Goal: Task Accomplishment & Management: Manage account settings

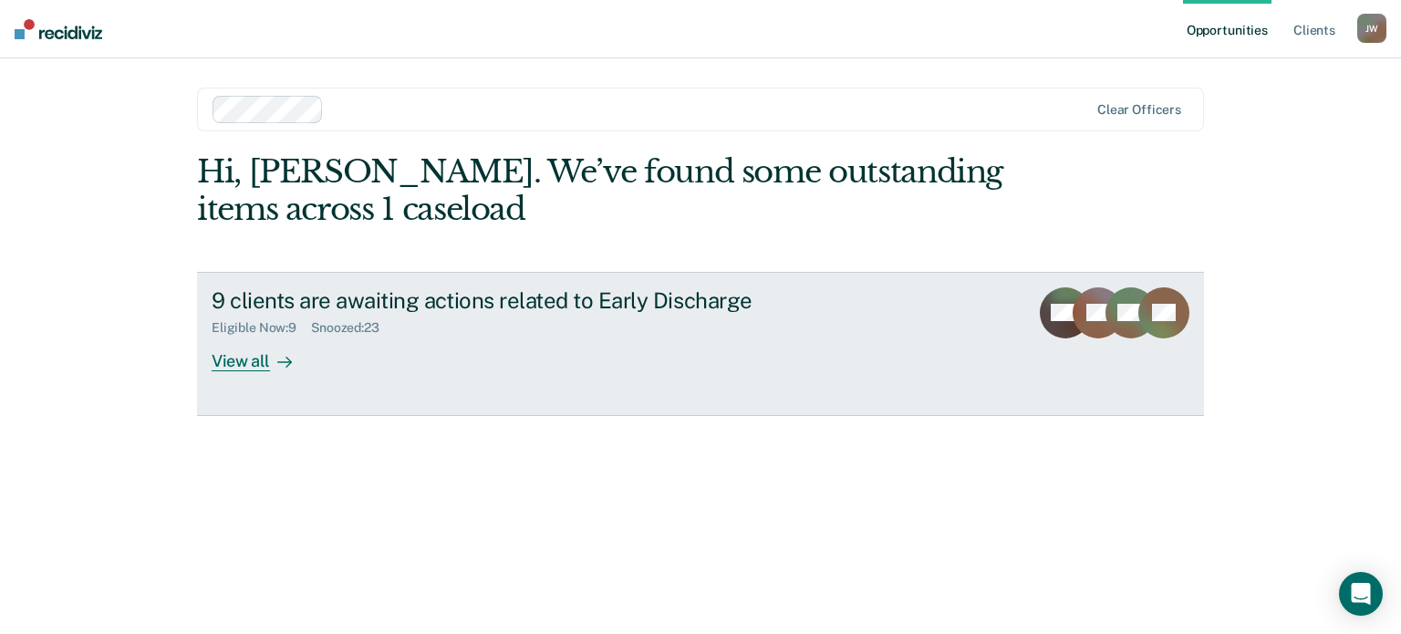
click at [255, 360] on div "View all" at bounding box center [263, 354] width 102 height 36
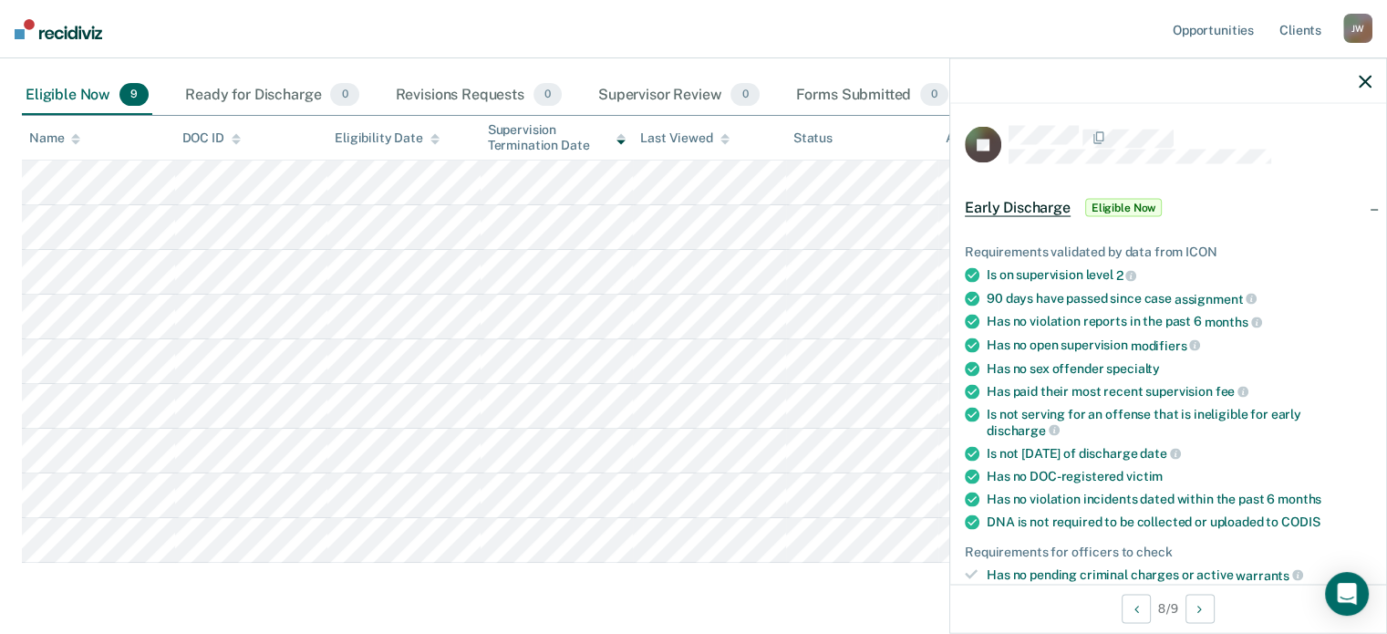
click at [1364, 80] on icon "button" at bounding box center [1365, 81] width 13 height 13
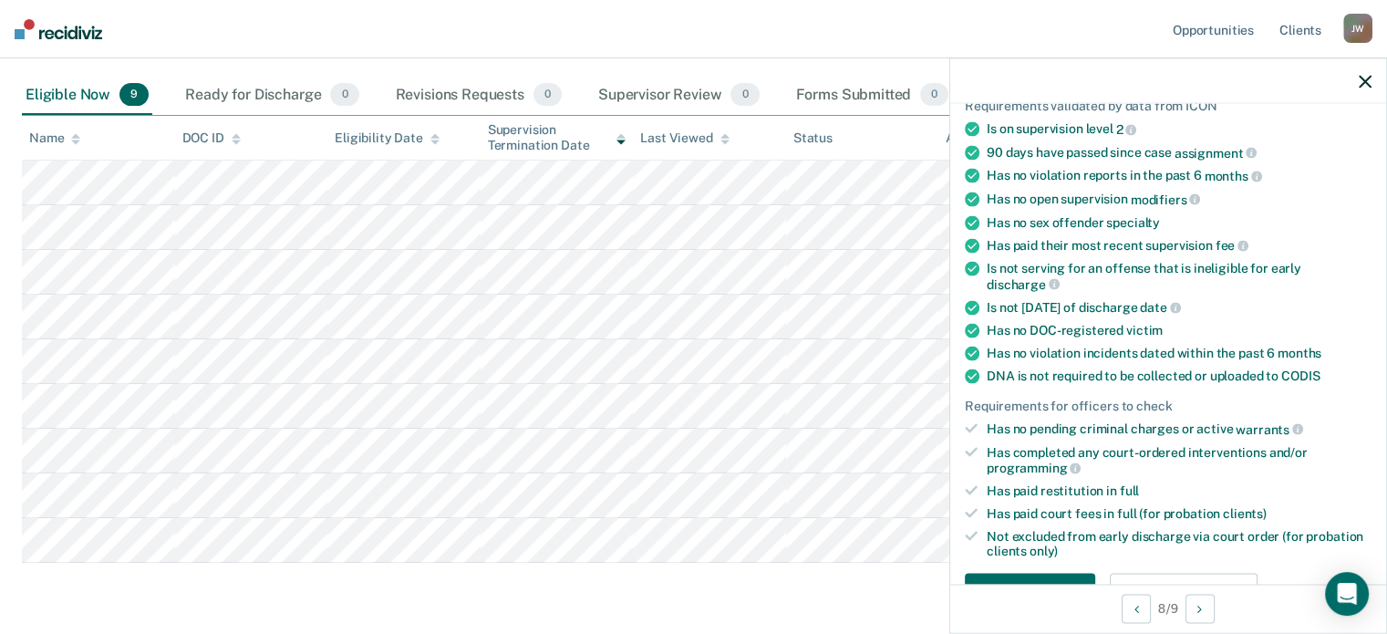
scroll to position [304, 0]
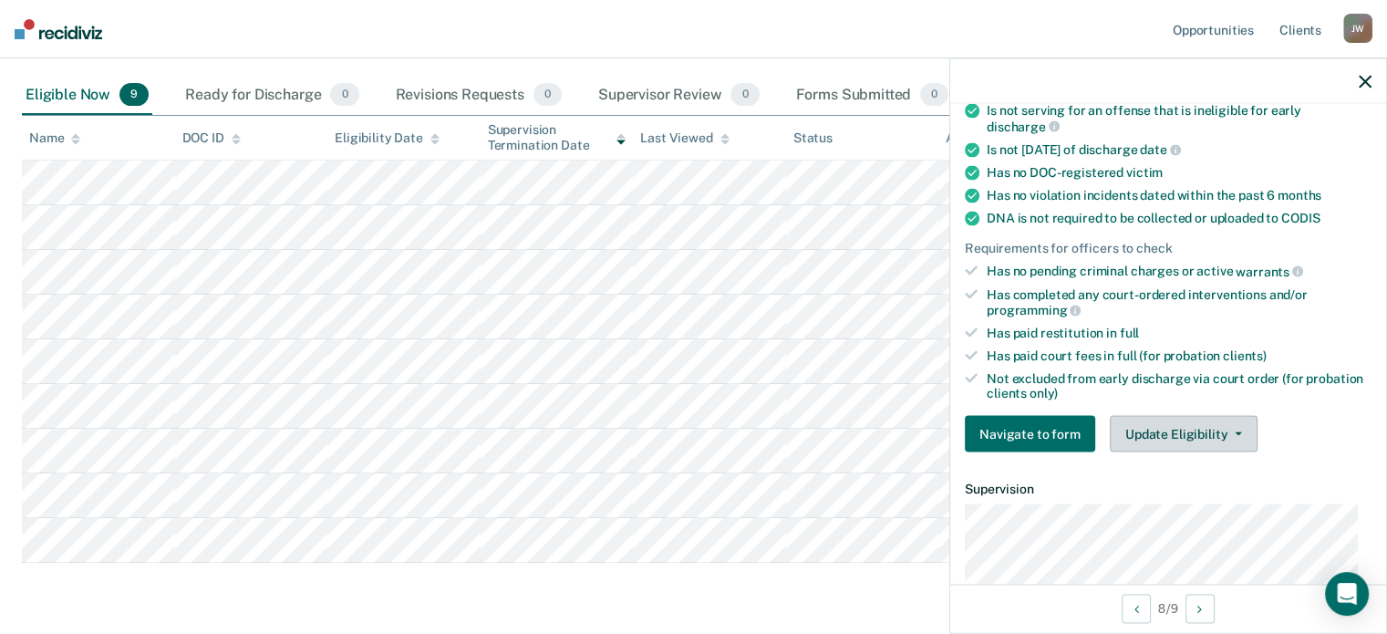
click at [1154, 429] on button "Update Eligibility" at bounding box center [1184, 434] width 148 height 36
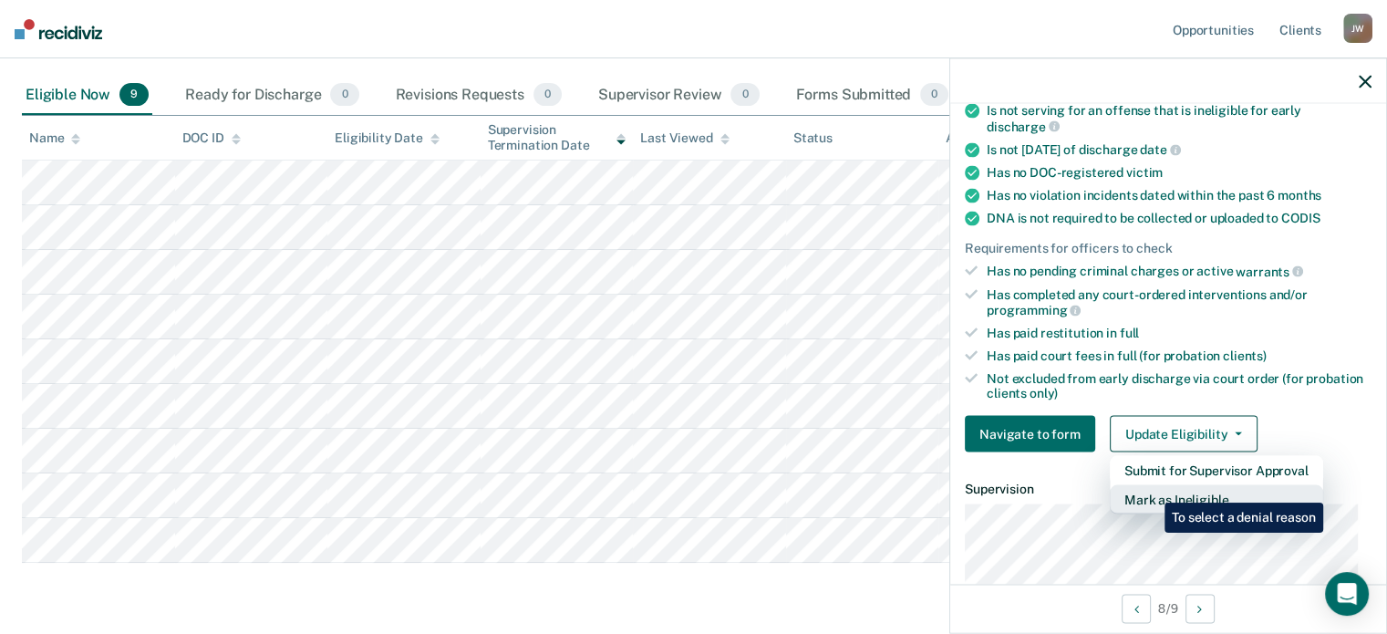
click at [1151, 489] on button "Mark as Ineligible" at bounding box center [1216, 499] width 213 height 29
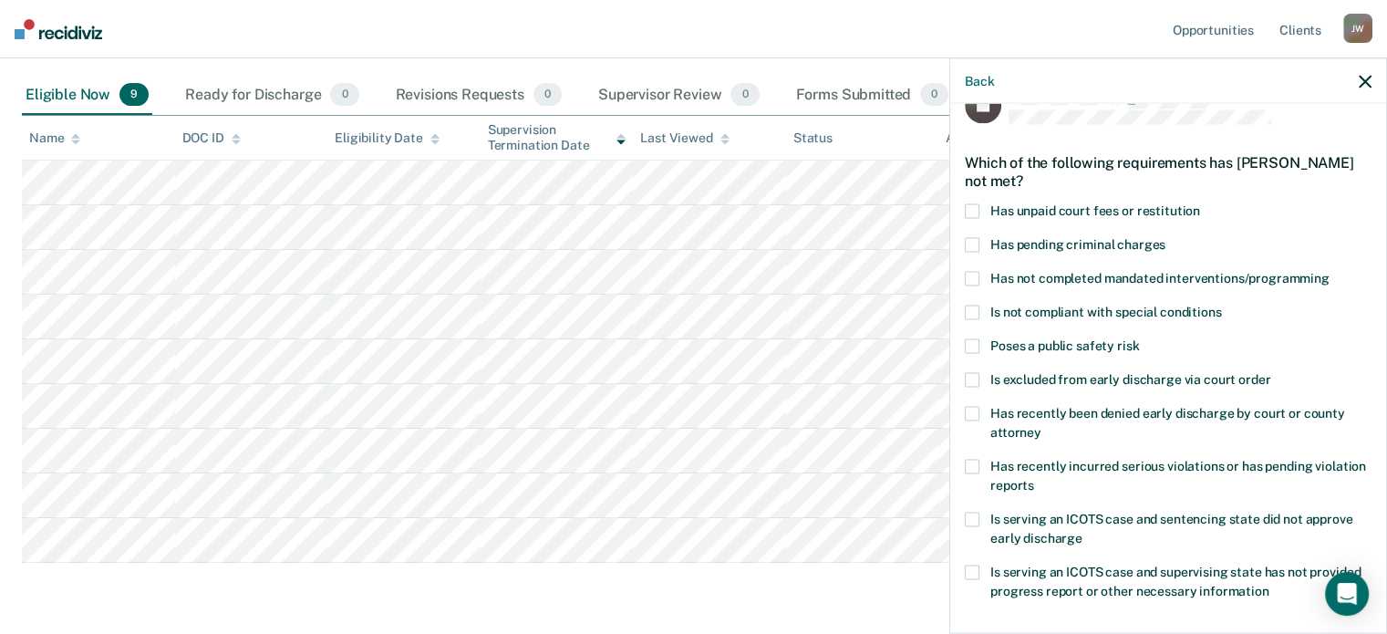
scroll to position [60, 0]
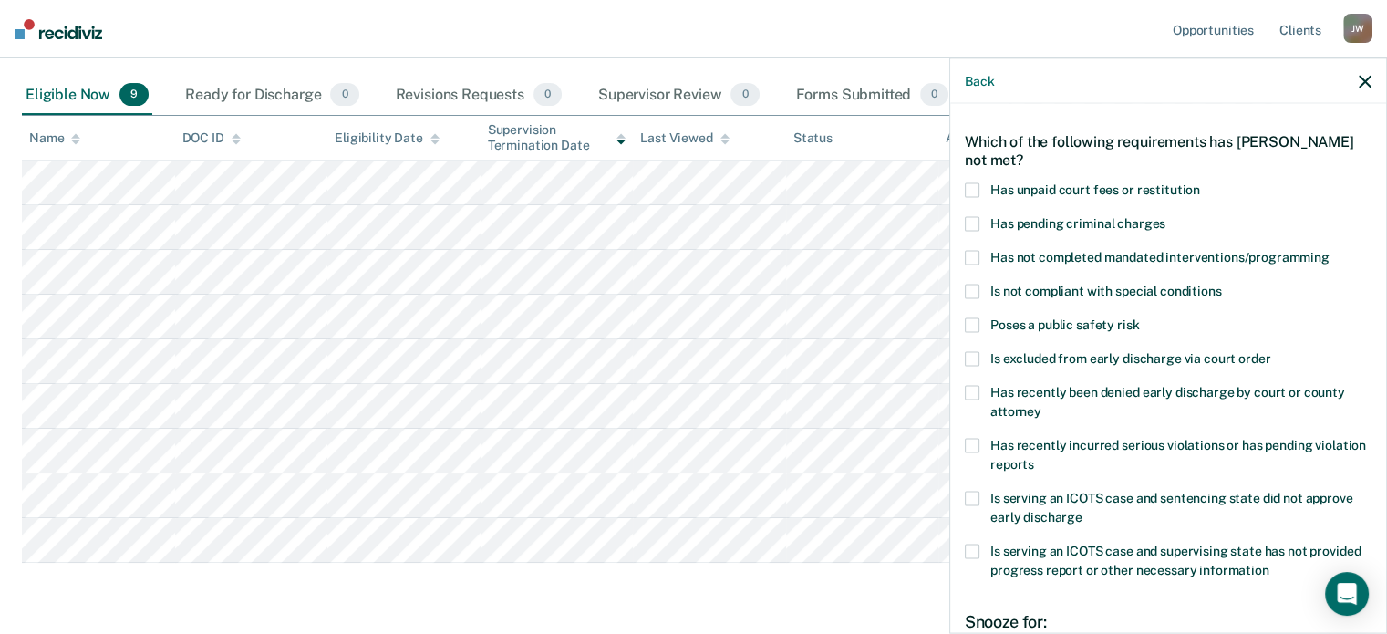
click at [1364, 77] on icon "button" at bounding box center [1365, 81] width 13 height 13
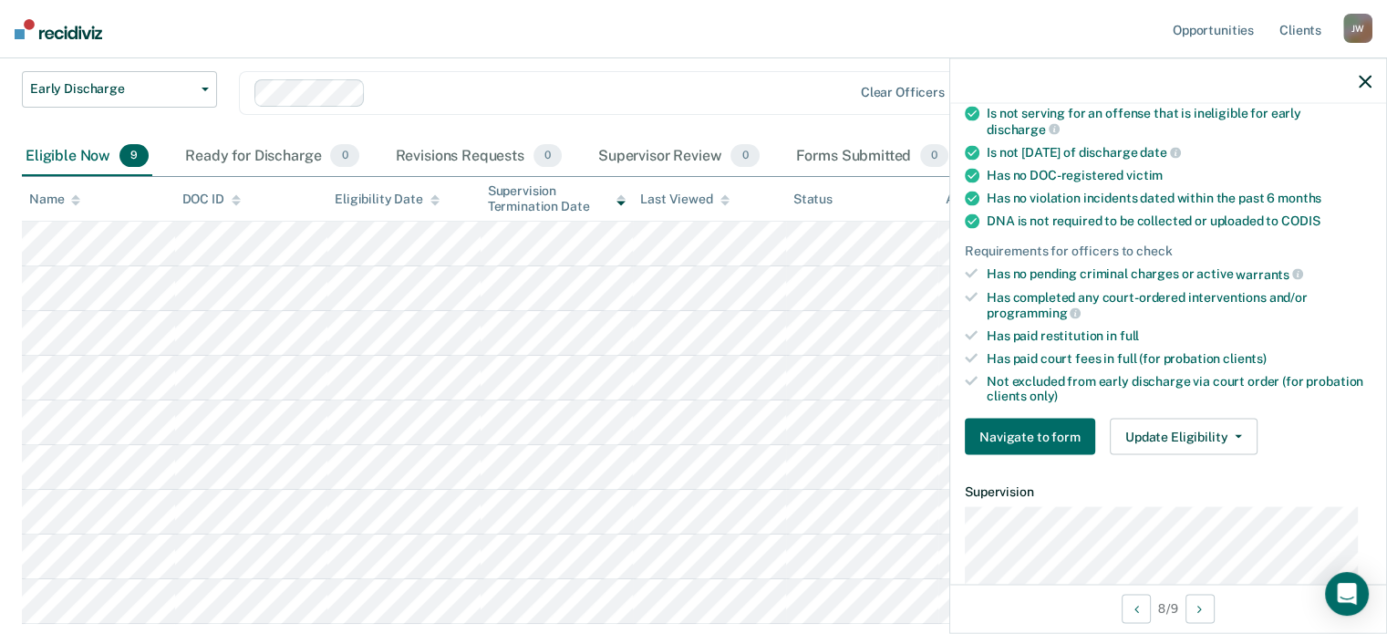
scroll to position [304, 0]
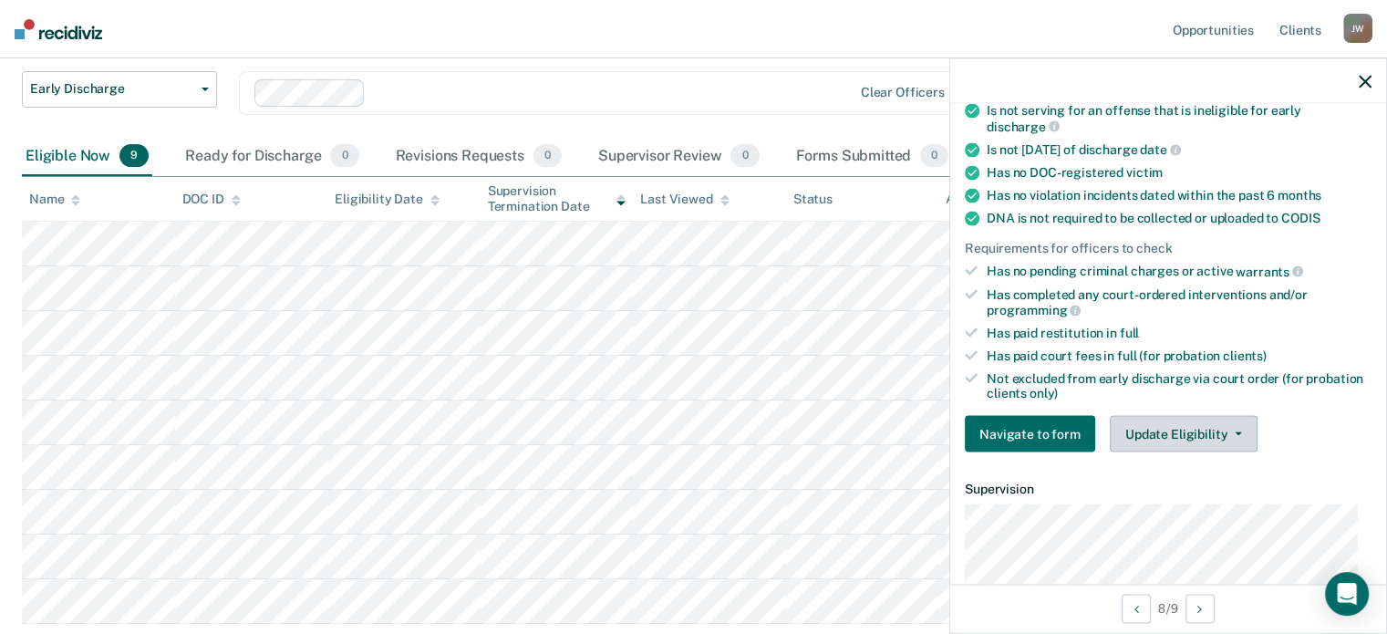
click at [1197, 425] on button "Update Eligibility" at bounding box center [1184, 434] width 148 height 36
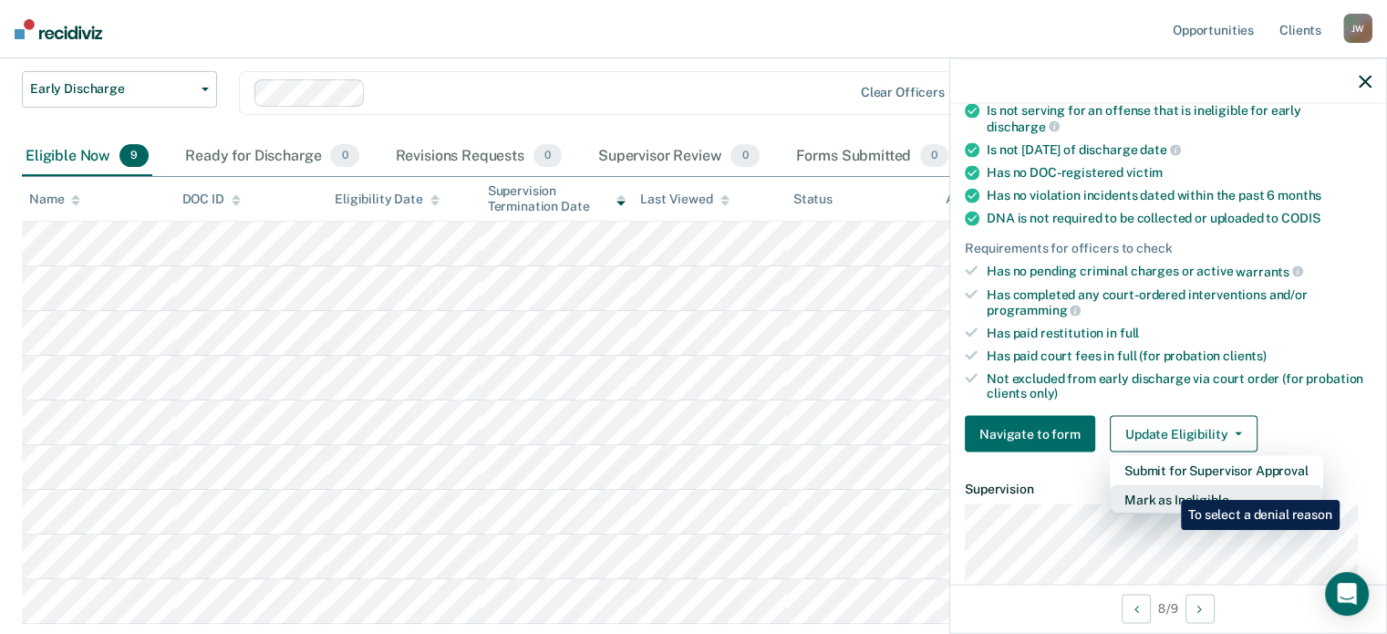
click at [1167, 485] on button "Mark as Ineligible" at bounding box center [1216, 499] width 213 height 29
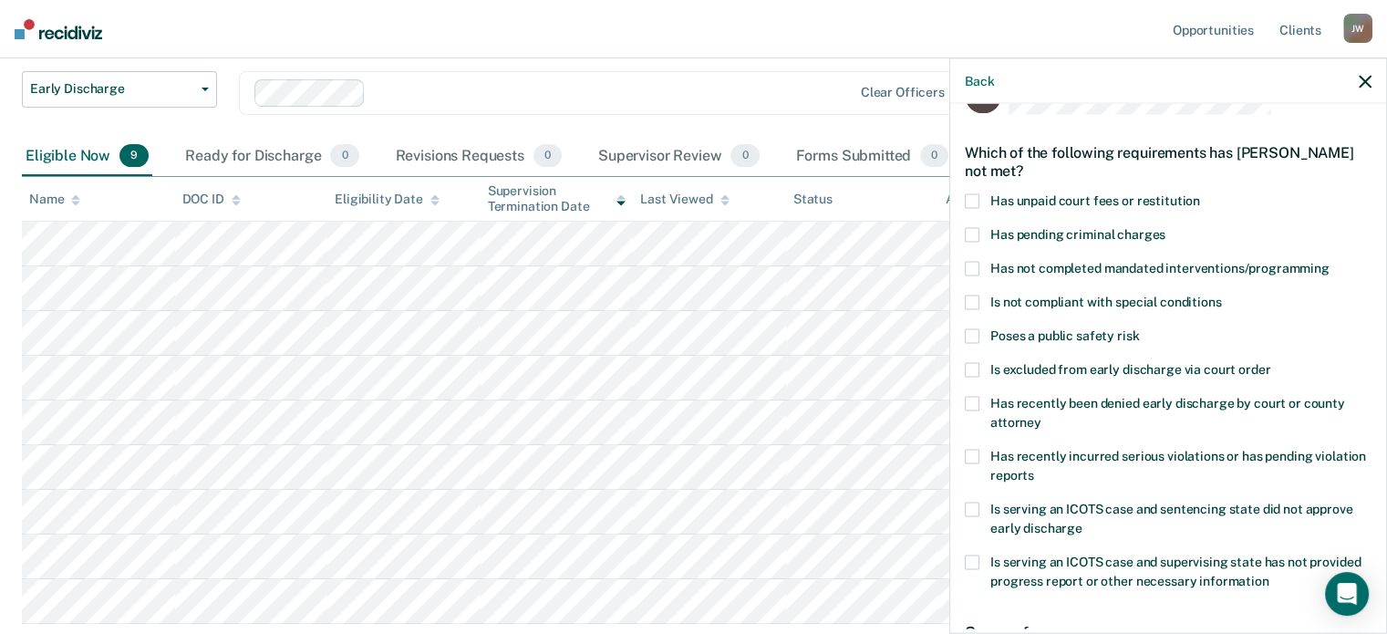
scroll to position [36, 0]
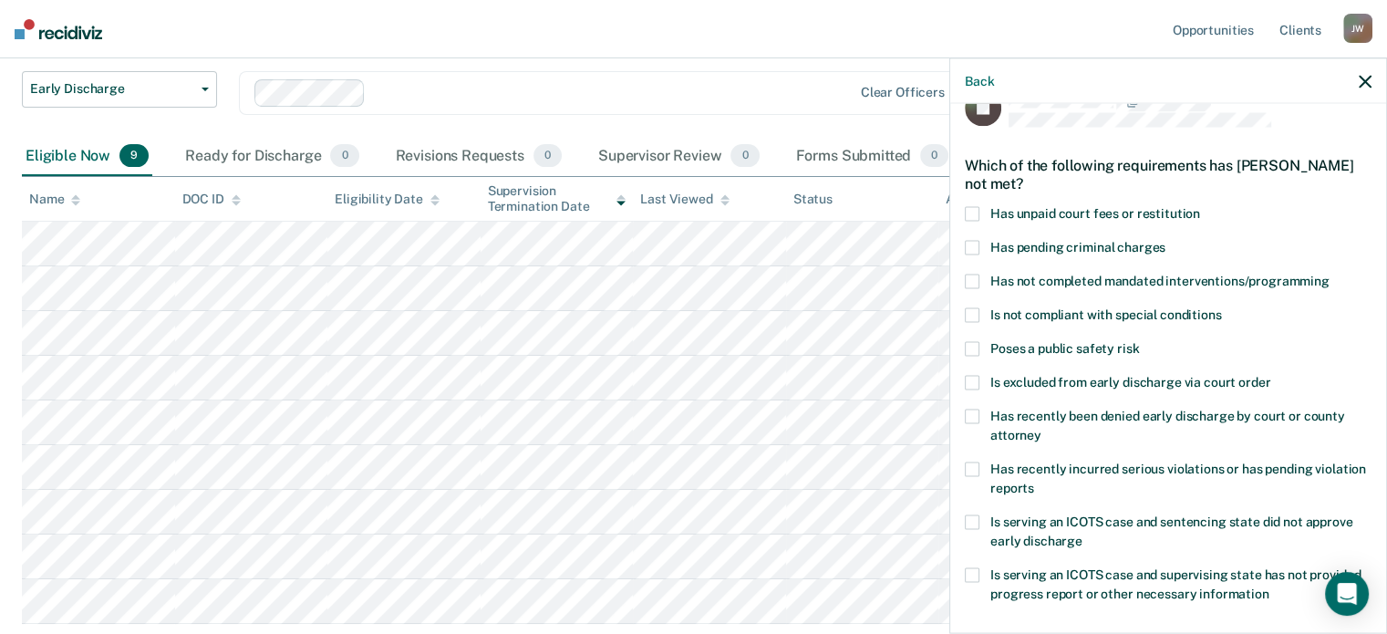
click at [963, 312] on div "EJ Which of the following requirements has [PERSON_NAME] not met? Has unpaid co…" at bounding box center [1168, 366] width 436 height 525
click at [974, 315] on span at bounding box center [972, 314] width 15 height 15
click at [1221, 307] on input "Is not compliant with special conditions" at bounding box center [1221, 307] width 0 height 0
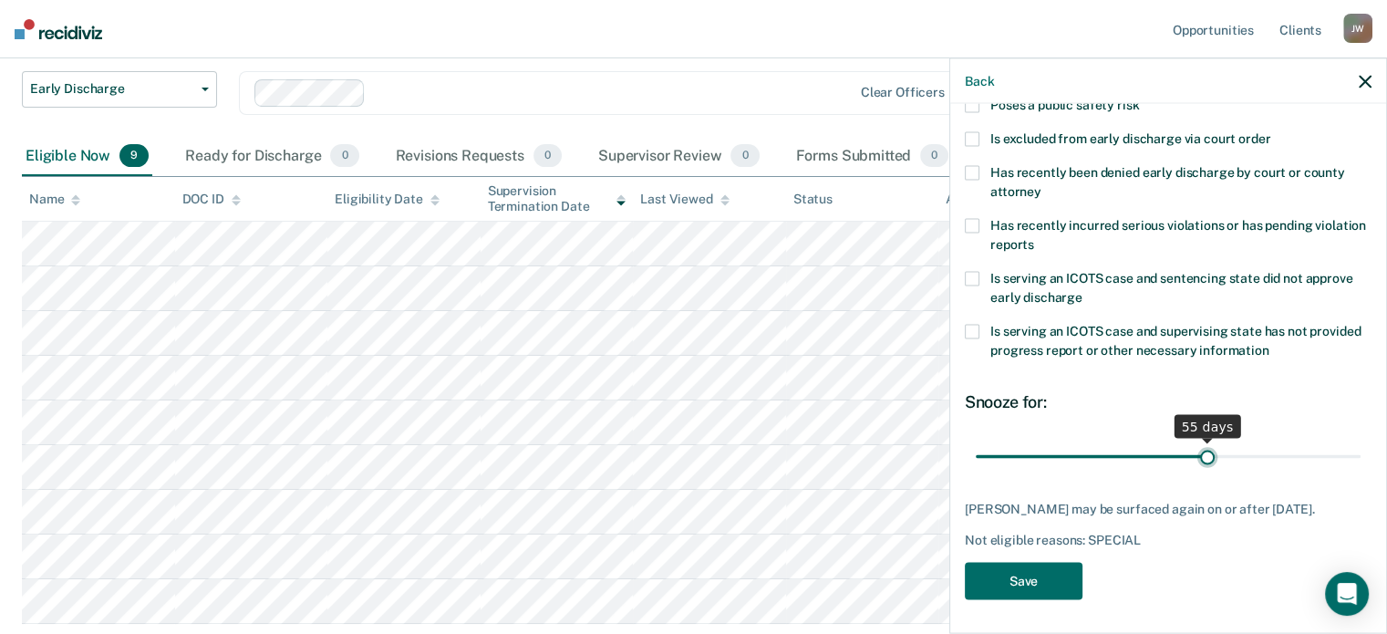
drag, startPoint x: 1101, startPoint y: 455, endPoint x: 1200, endPoint y: 451, distance: 99.5
type input "55"
click at [1200, 451] on input "range" at bounding box center [1168, 456] width 385 height 32
click at [1043, 571] on button "Save" at bounding box center [1024, 580] width 118 height 37
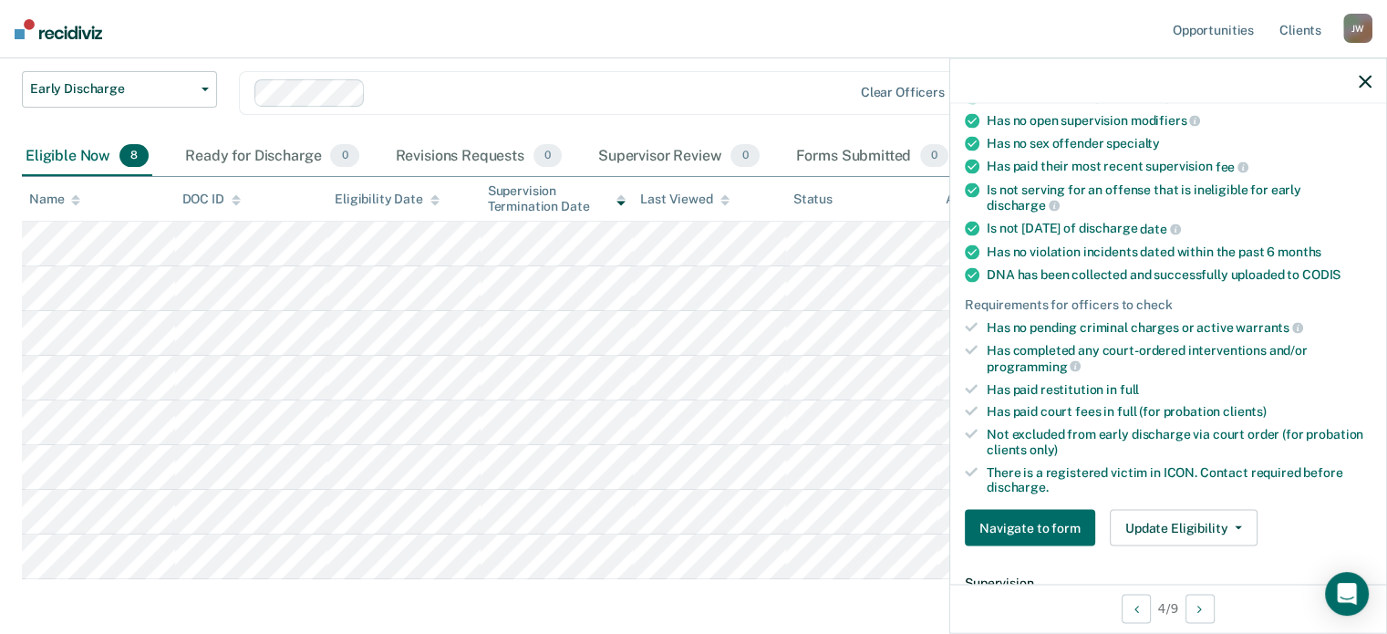
scroll to position [243, 0]
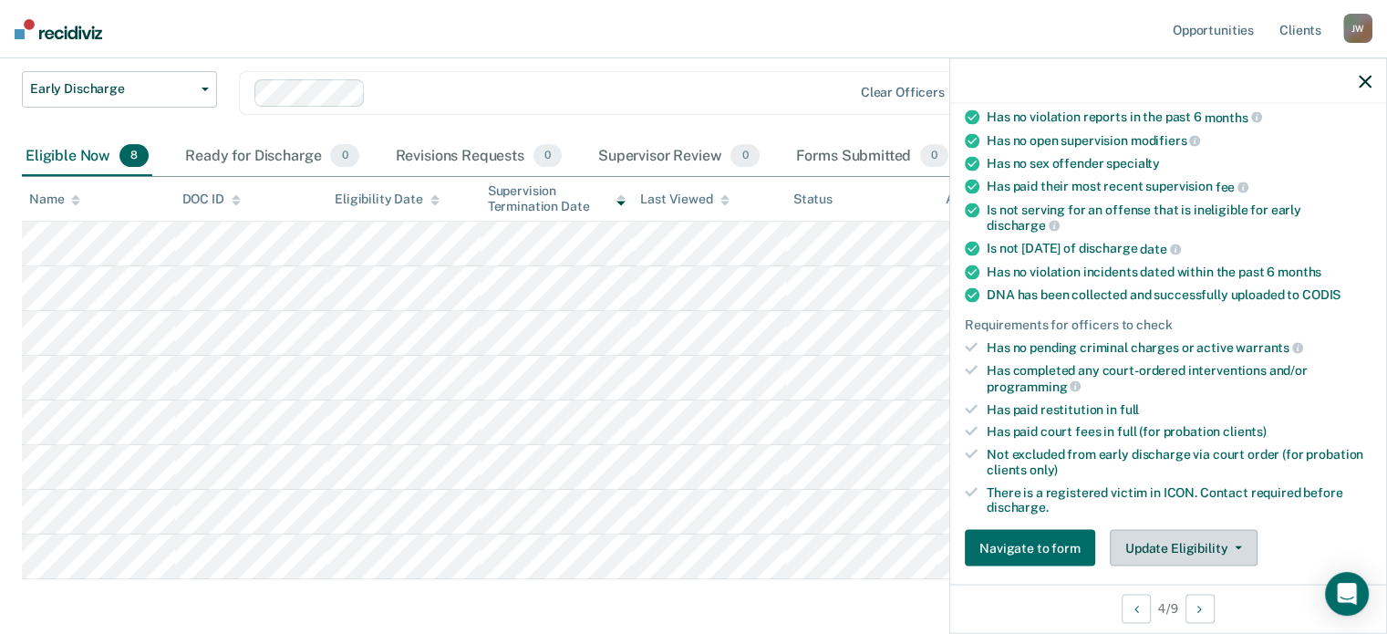
click at [1206, 541] on button "Update Eligibility" at bounding box center [1184, 548] width 148 height 36
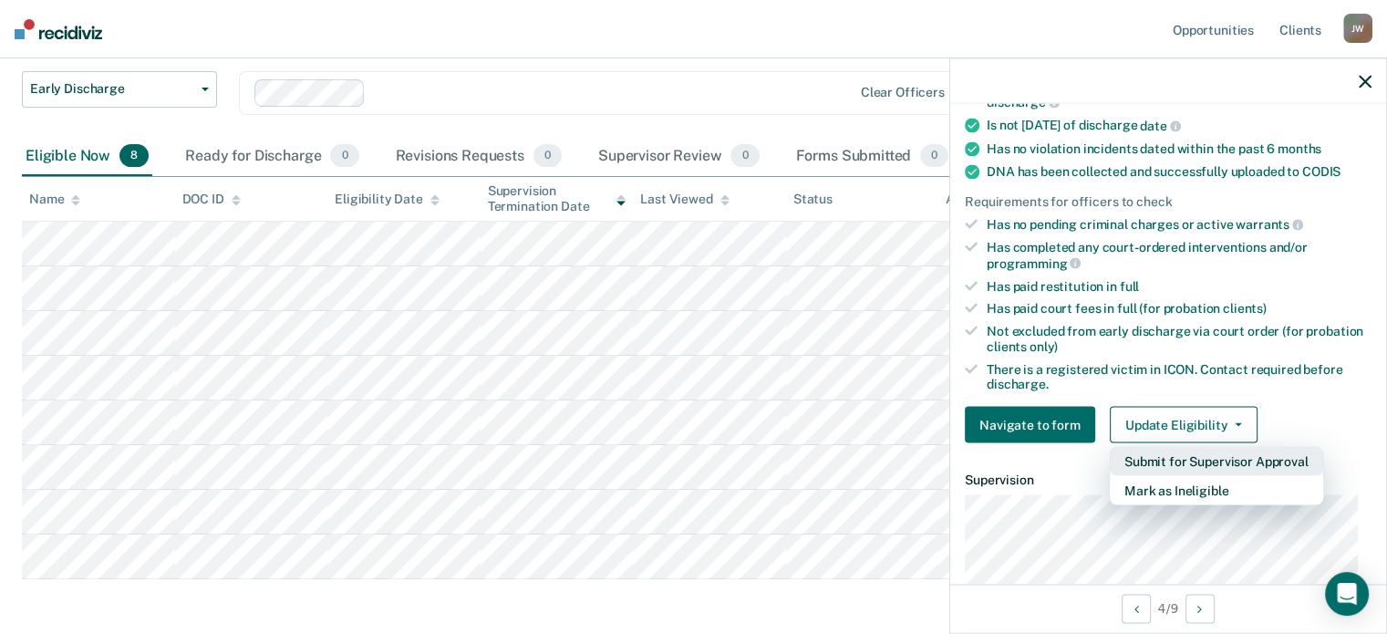
scroll to position [372, 0]
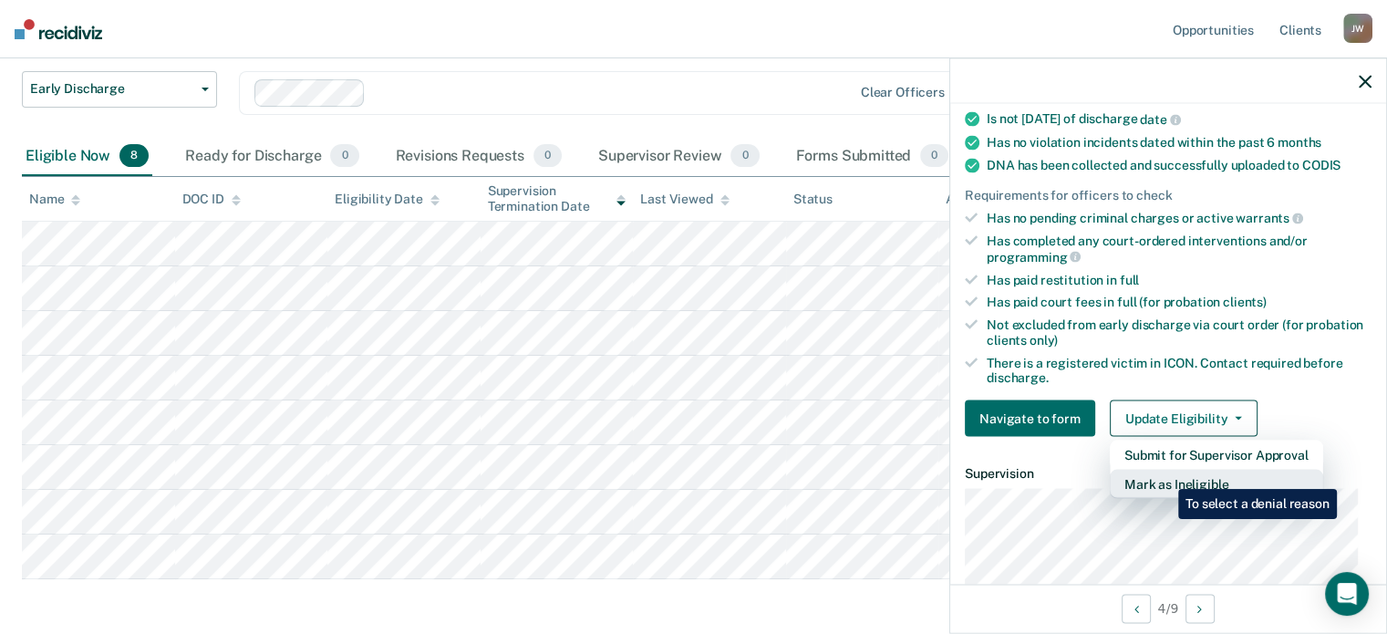
click at [1165, 475] on button "Mark as Ineligible" at bounding box center [1216, 484] width 213 height 29
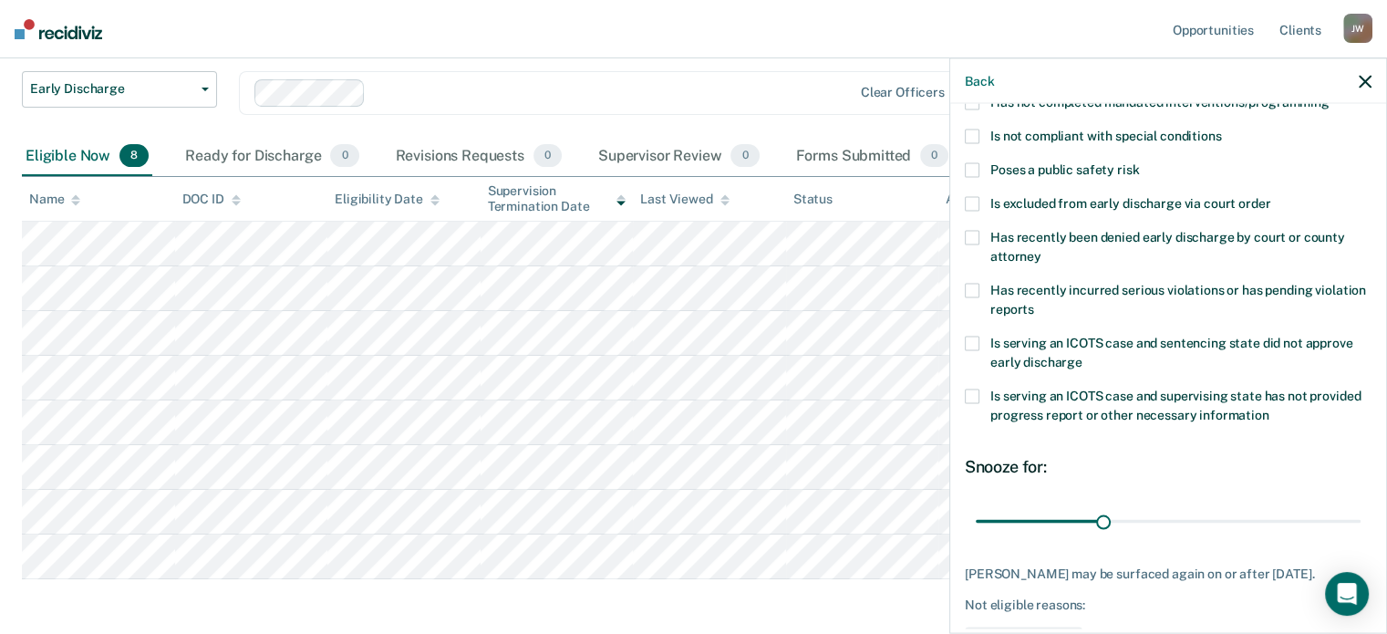
scroll to position [113, 0]
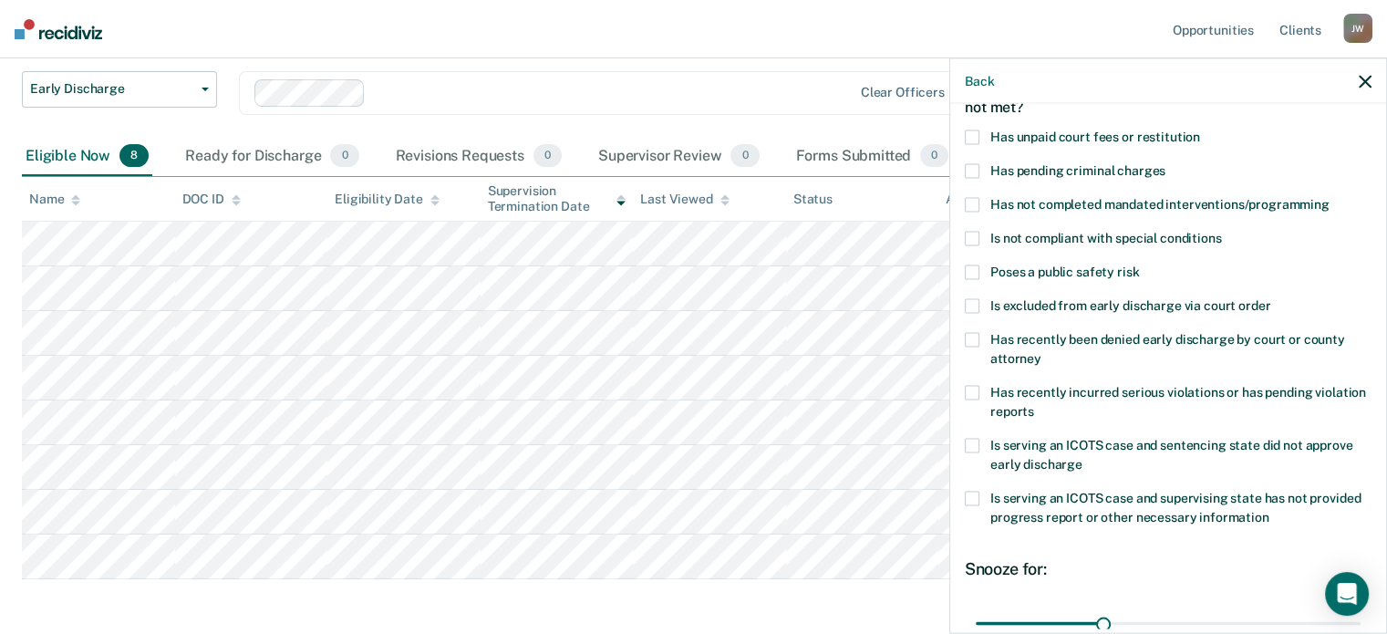
click at [973, 233] on span at bounding box center [972, 238] width 15 height 15
click at [1221, 231] on input "Is not compliant with special conditions" at bounding box center [1221, 231] width 0 height 0
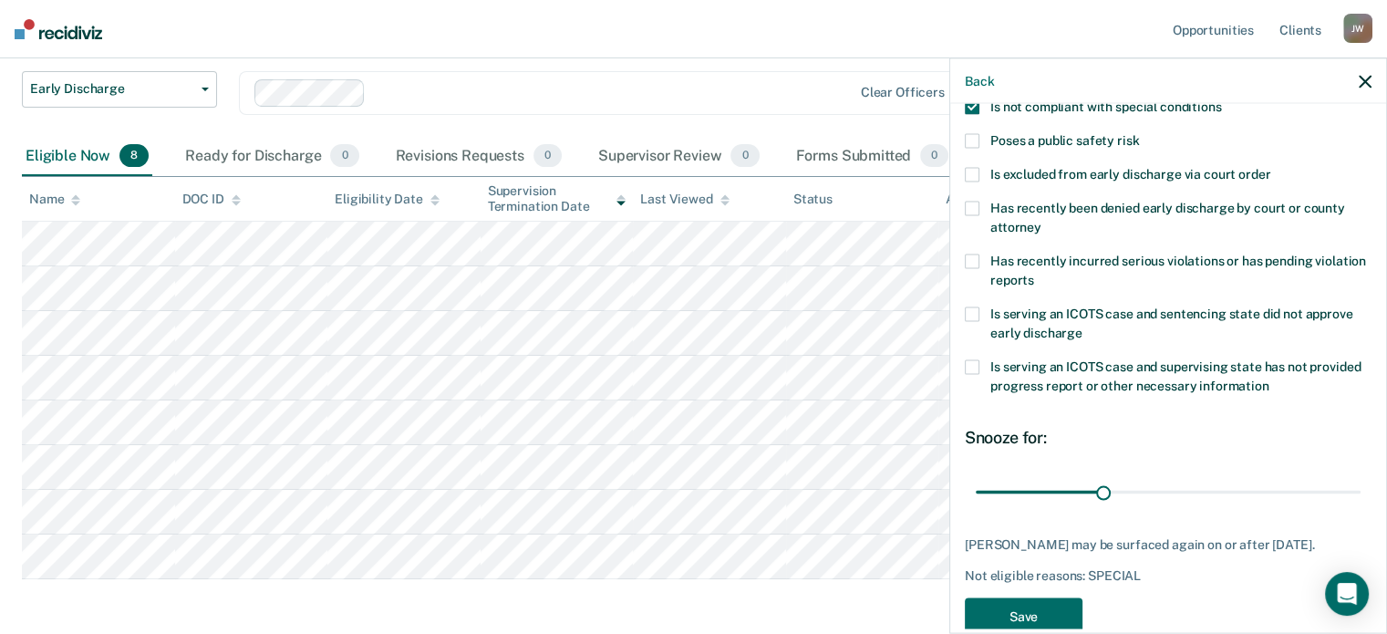
scroll to position [295, 0]
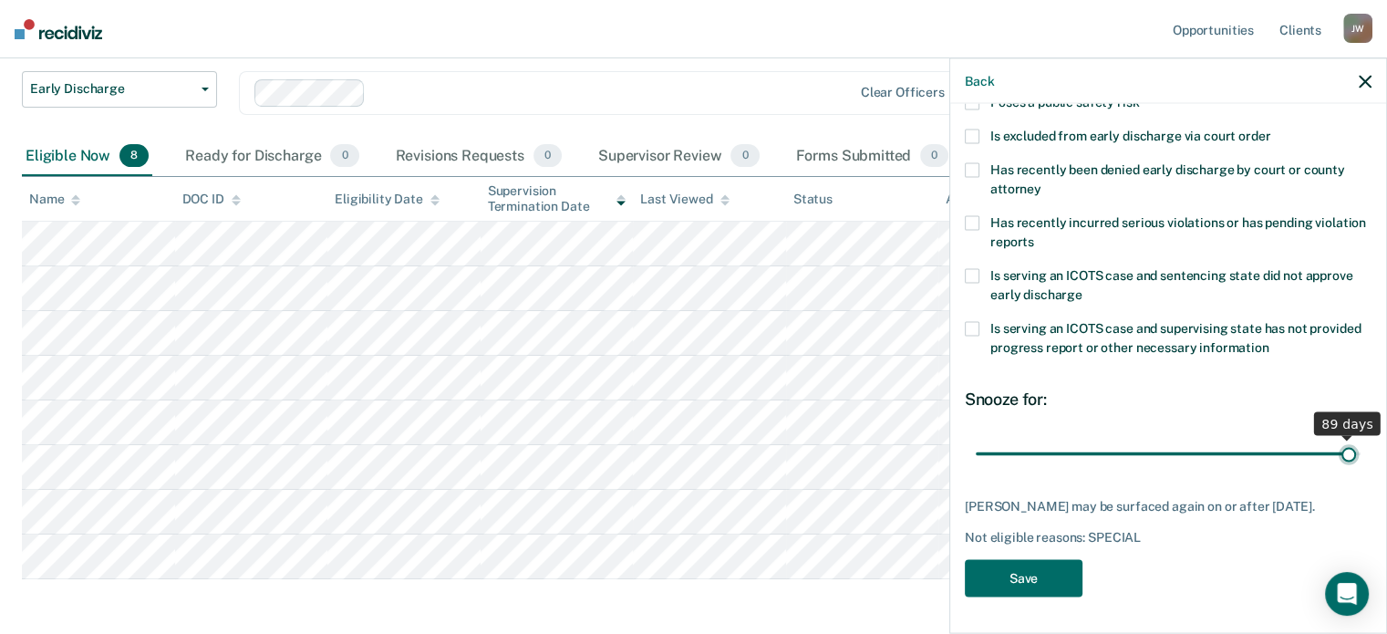
drag, startPoint x: 1098, startPoint y: 437, endPoint x: 1335, endPoint y: 414, distance: 238.2
type input "89"
click at [1335, 438] on input "range" at bounding box center [1168, 454] width 385 height 32
click at [1040, 567] on button "Save" at bounding box center [1024, 577] width 118 height 37
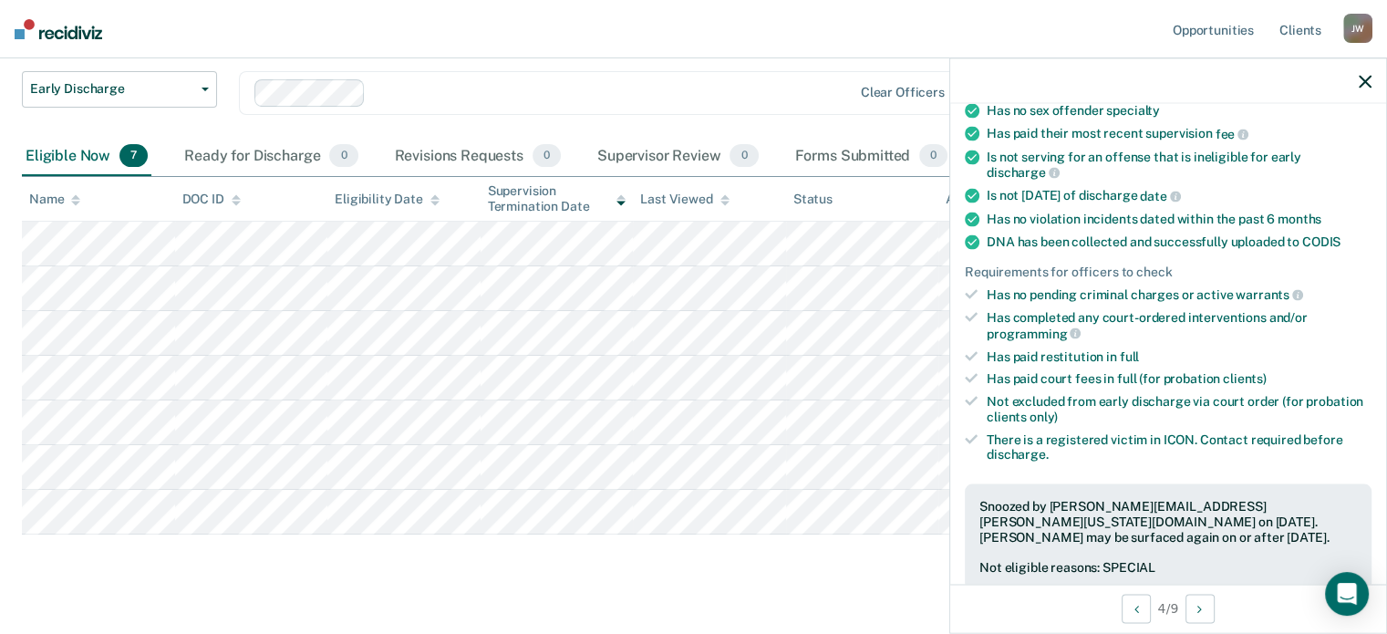
scroll to position [257, 0]
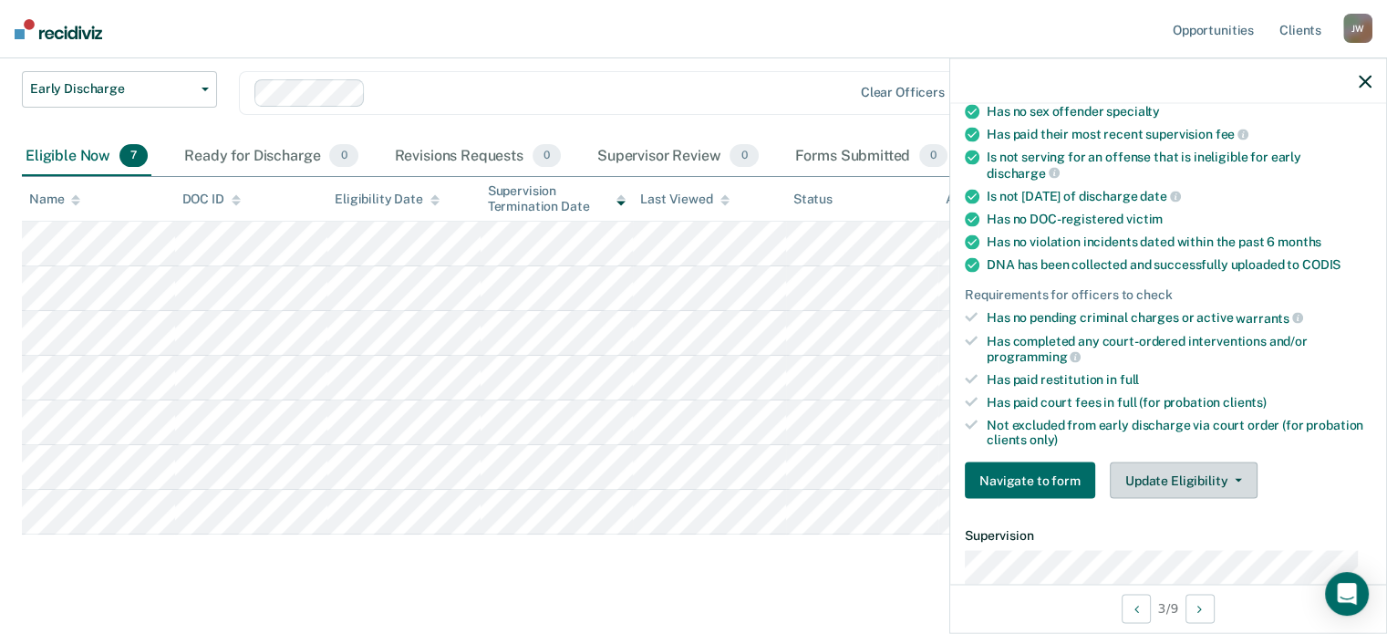
click at [1170, 474] on button "Update Eligibility" at bounding box center [1184, 480] width 148 height 36
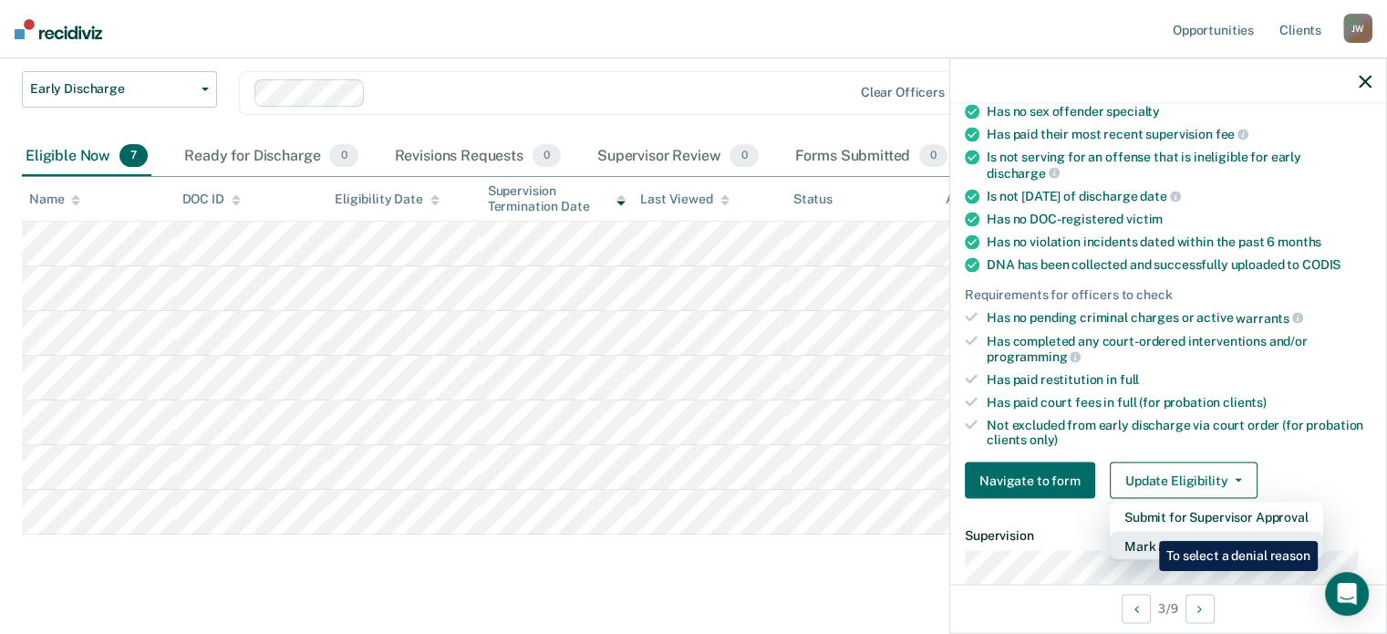
click at [1145, 532] on button "Mark as Ineligible" at bounding box center [1216, 546] width 213 height 29
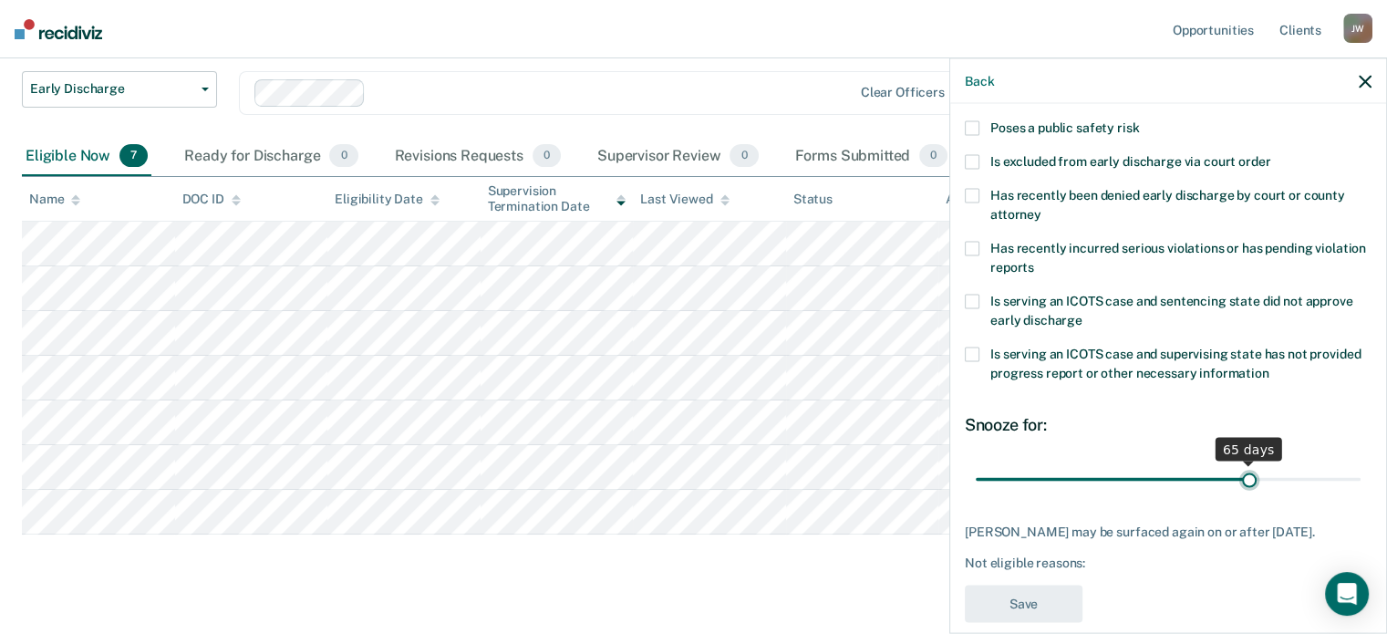
drag, startPoint x: 1102, startPoint y: 472, endPoint x: 1240, endPoint y: 466, distance: 138.8
click at [1240, 466] on input "range" at bounding box center [1168, 479] width 385 height 32
drag, startPoint x: 1241, startPoint y: 477, endPoint x: 1159, endPoint y: 484, distance: 82.4
type input "45"
click at [1159, 484] on input "range" at bounding box center [1168, 479] width 385 height 32
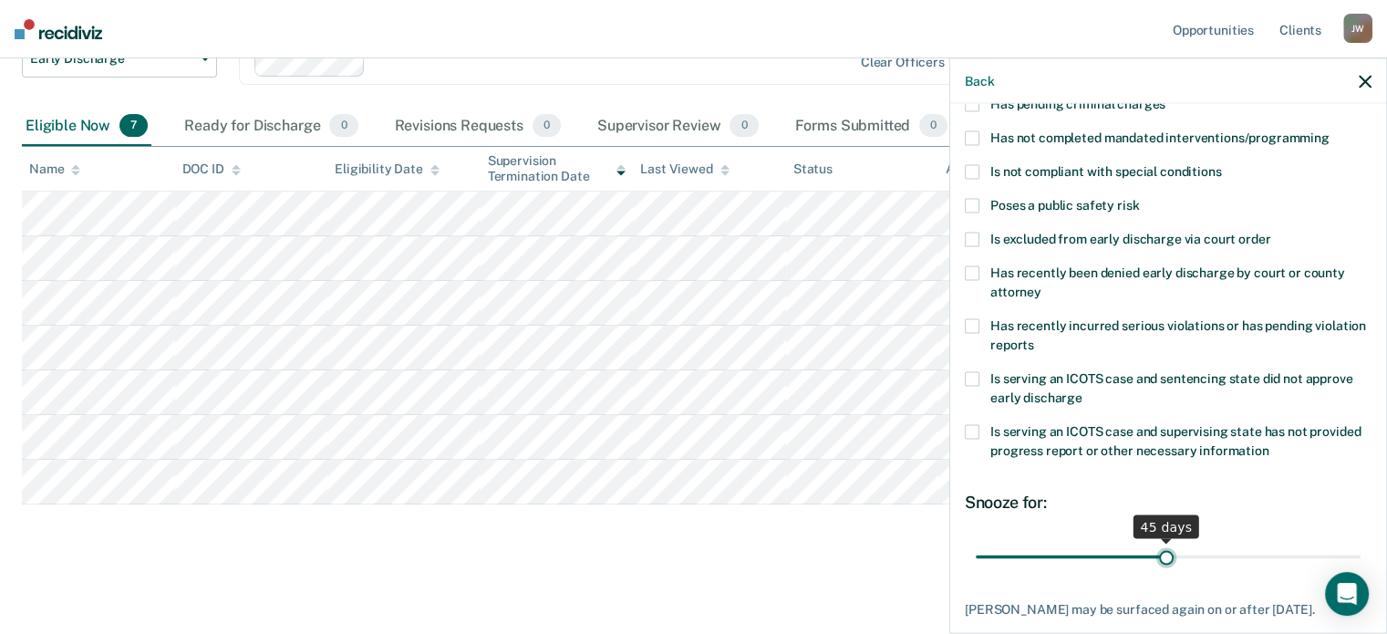
scroll to position [182, 0]
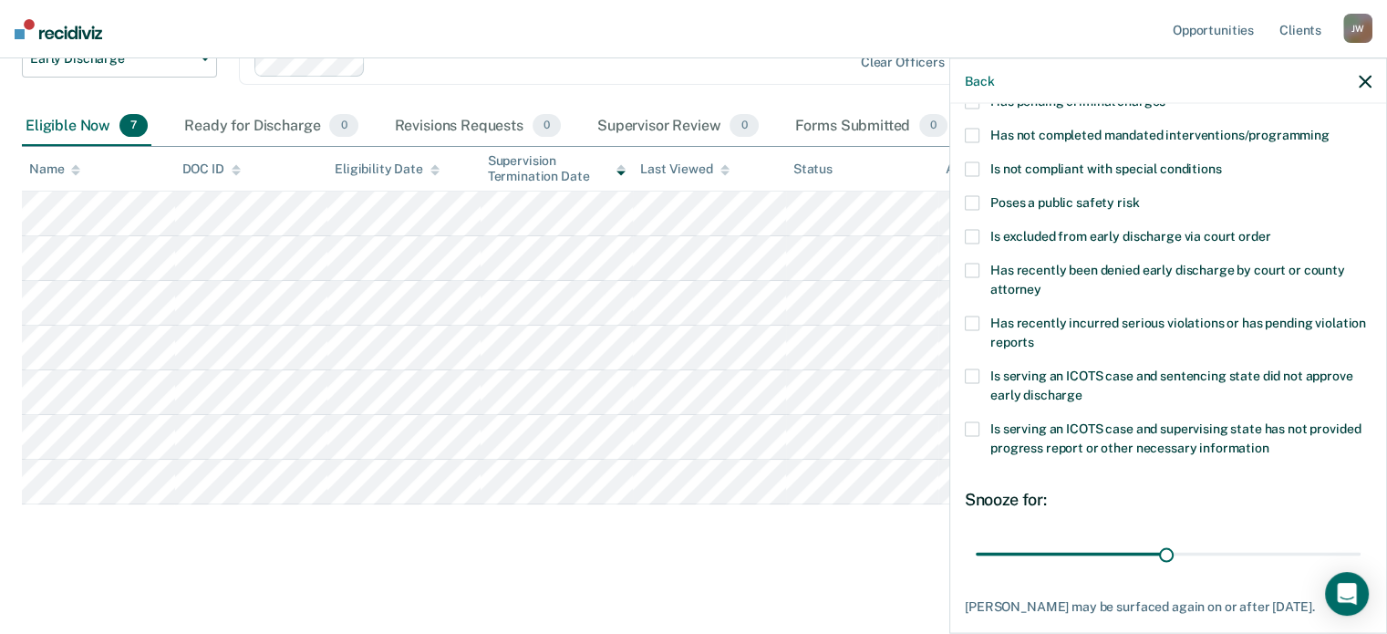
click at [973, 229] on span at bounding box center [972, 236] width 15 height 15
click at [1270, 229] on input "Is excluded from early discharge via court order" at bounding box center [1270, 229] width 0 height 0
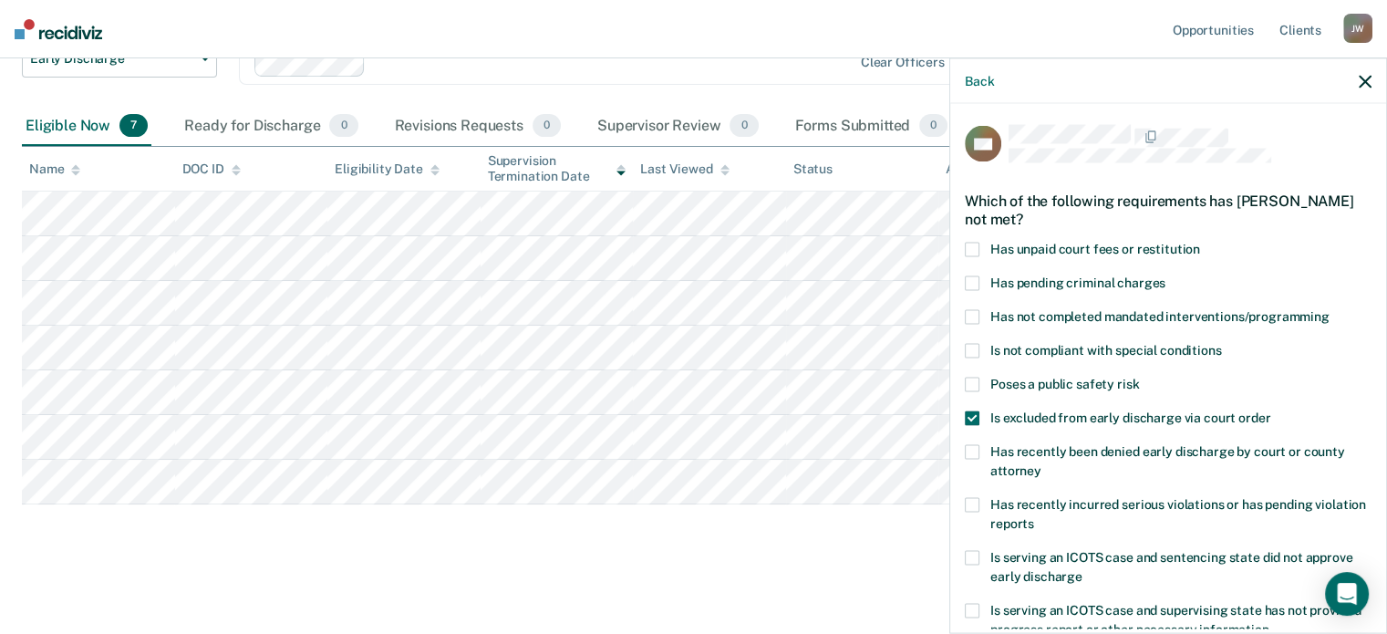
scroll to position [0, 0]
click at [971, 411] on span at bounding box center [972, 418] width 15 height 15
click at [1270, 411] on input "Is excluded from early discharge via court order" at bounding box center [1270, 411] width 0 height 0
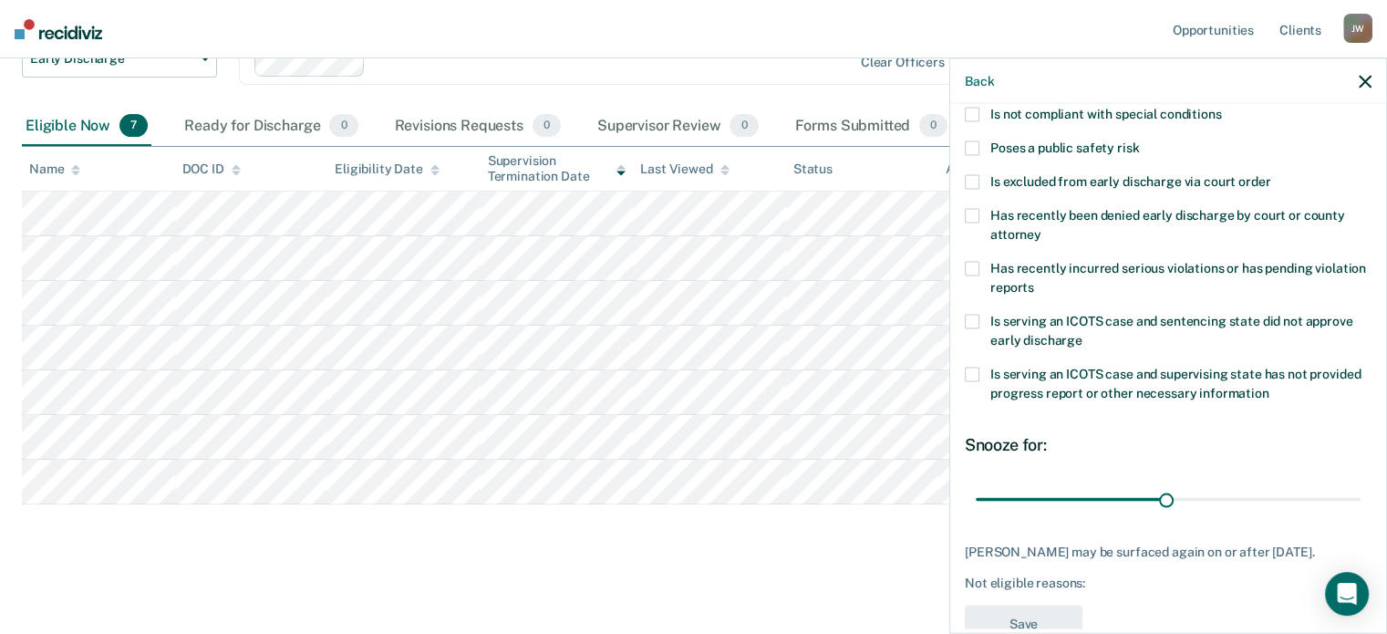
scroll to position [243, 0]
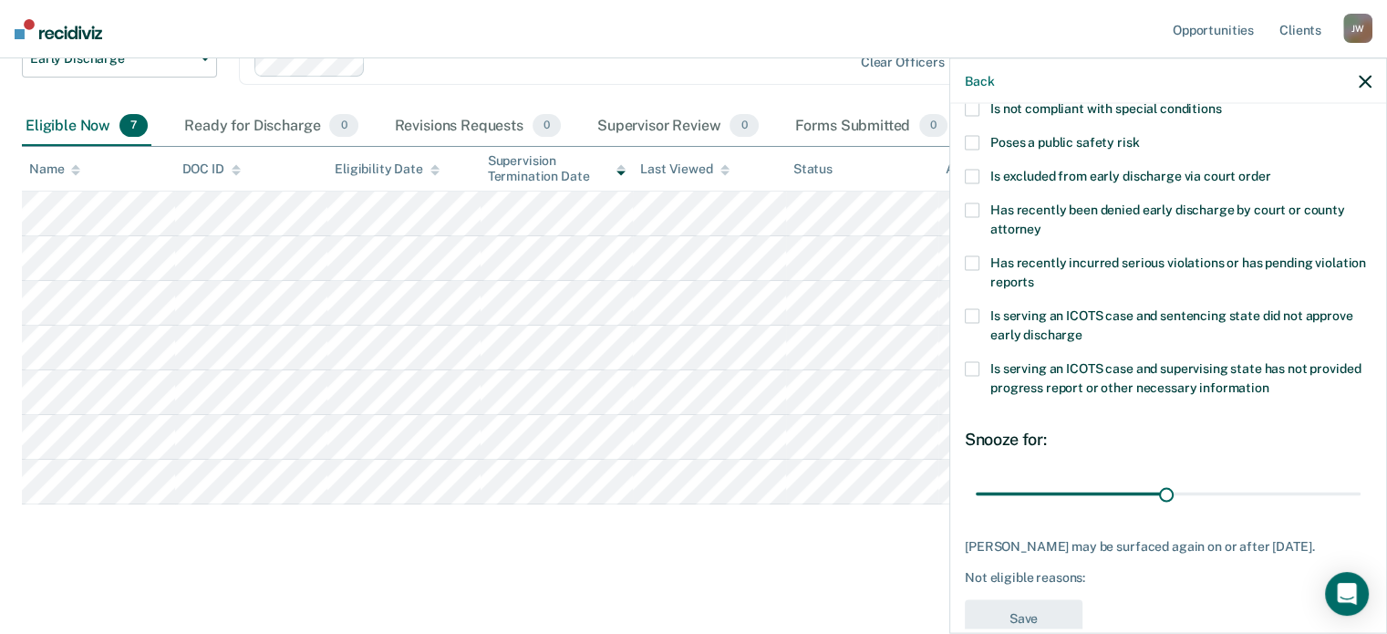
click at [970, 310] on span at bounding box center [972, 315] width 15 height 15
click at [1082, 327] on input "Is serving an ICOTS case and sentencing state did not approve early discharge" at bounding box center [1082, 327] width 0 height 0
click at [1001, 619] on button "Save" at bounding box center [1024, 617] width 118 height 37
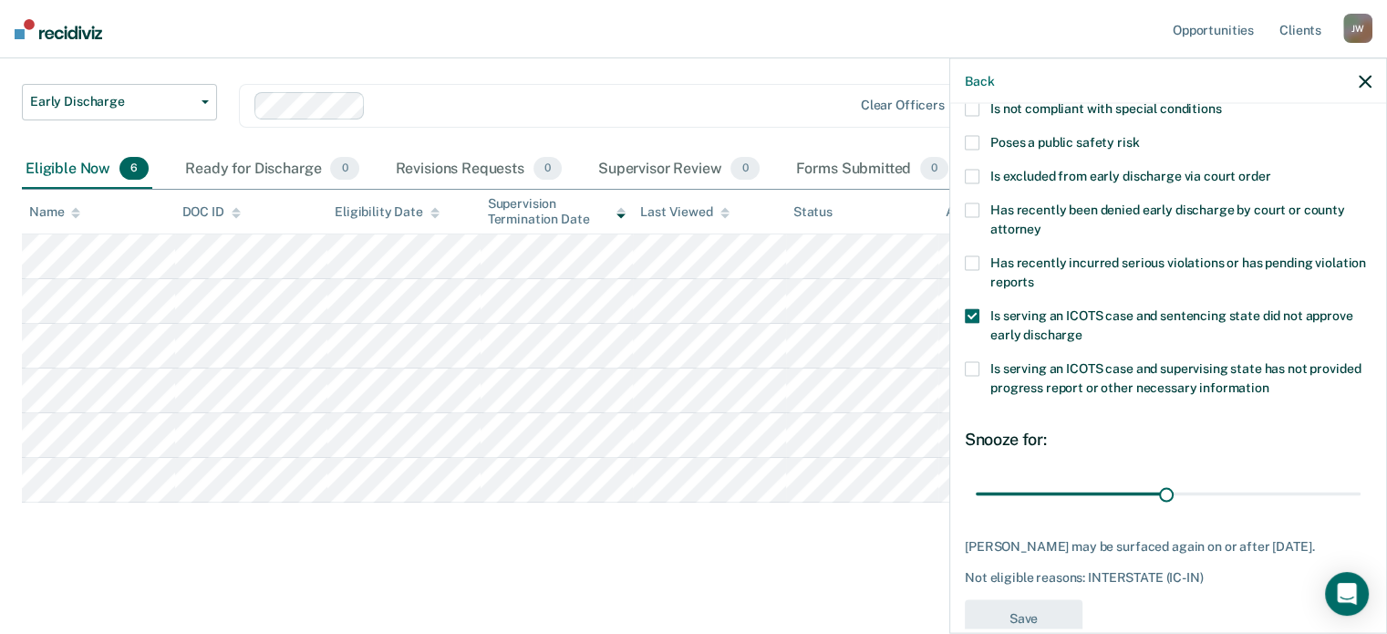
scroll to position [107, 0]
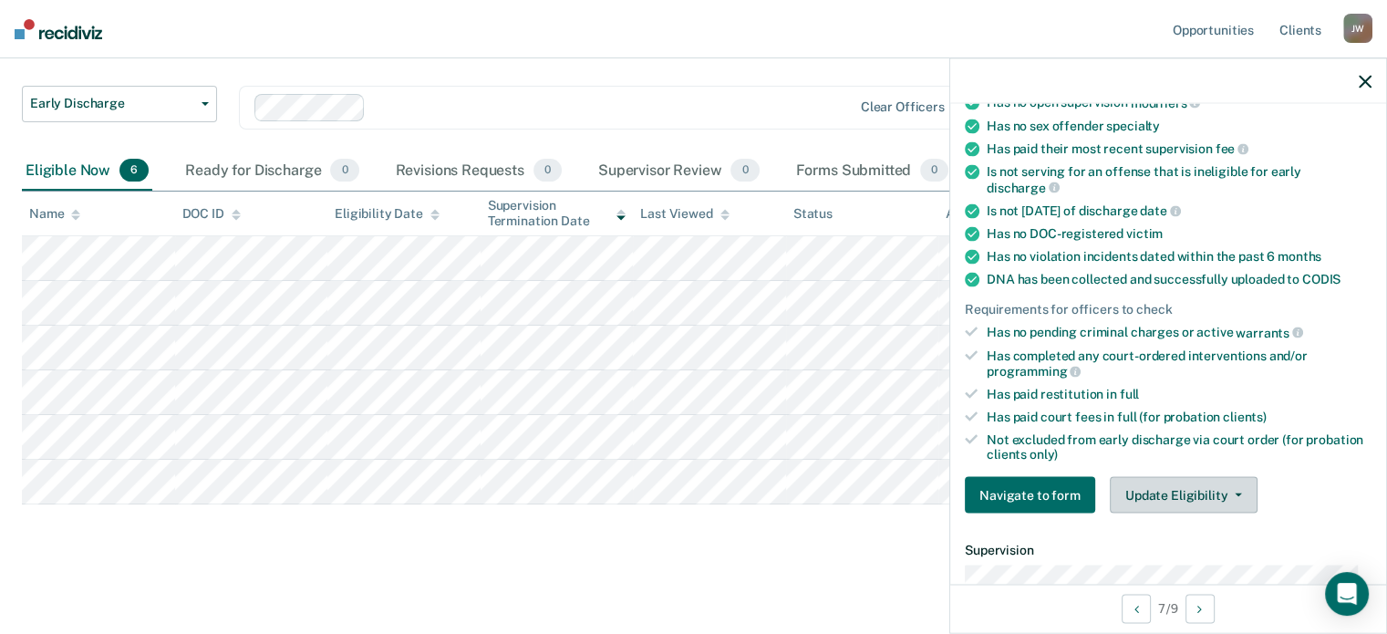
click at [1184, 479] on button "Update Eligibility" at bounding box center [1184, 495] width 148 height 36
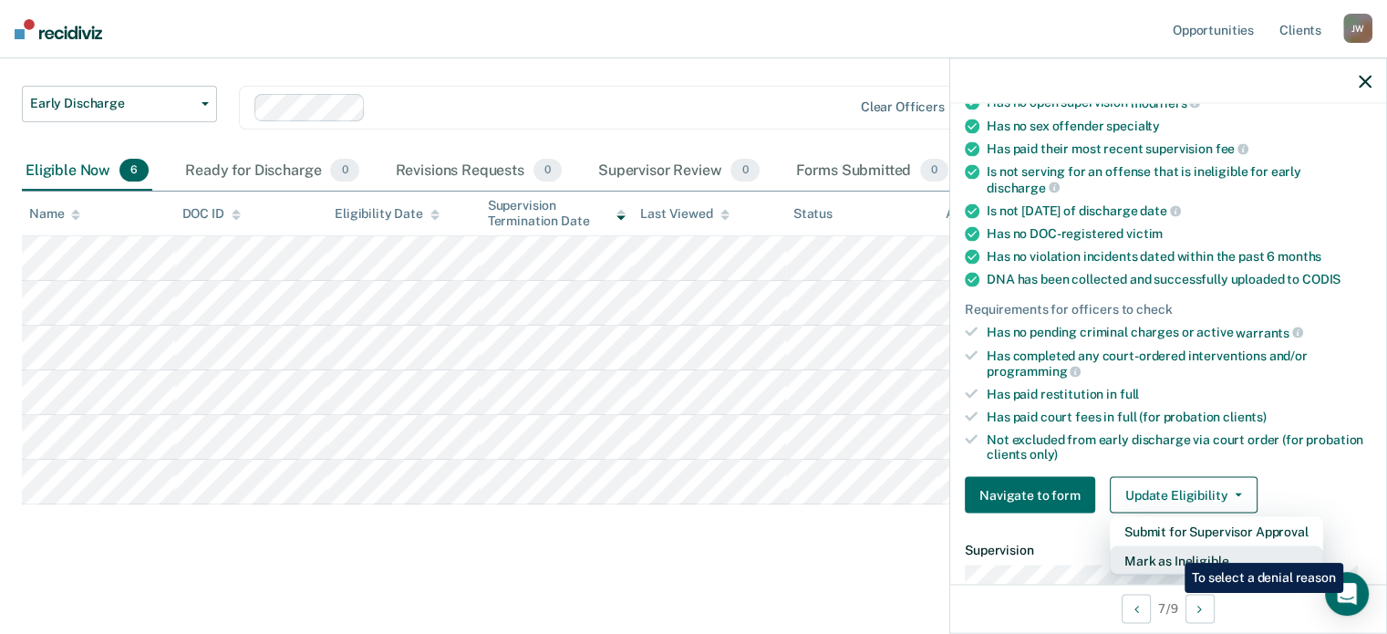
click at [1171, 549] on button "Mark as Ineligible" at bounding box center [1216, 560] width 213 height 29
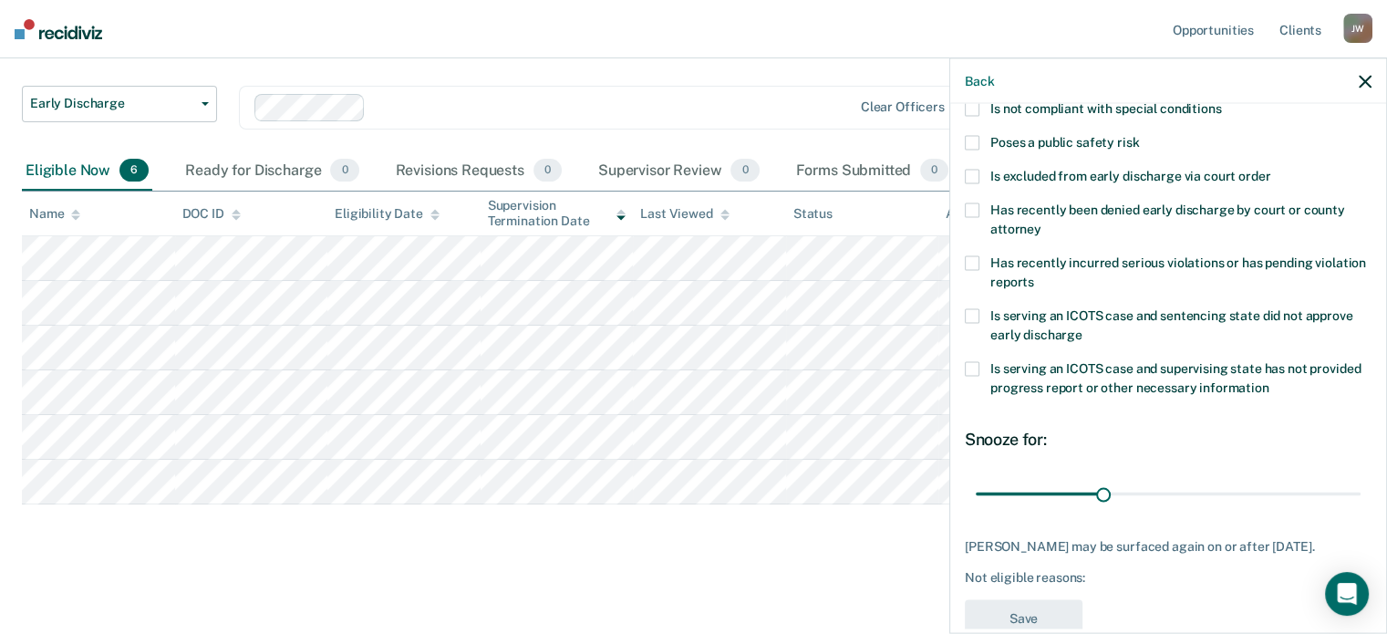
click at [968, 313] on span at bounding box center [972, 315] width 15 height 15
click at [1082, 327] on input "Is serving an ICOTS case and sentencing state did not approve early discharge" at bounding box center [1082, 327] width 0 height 0
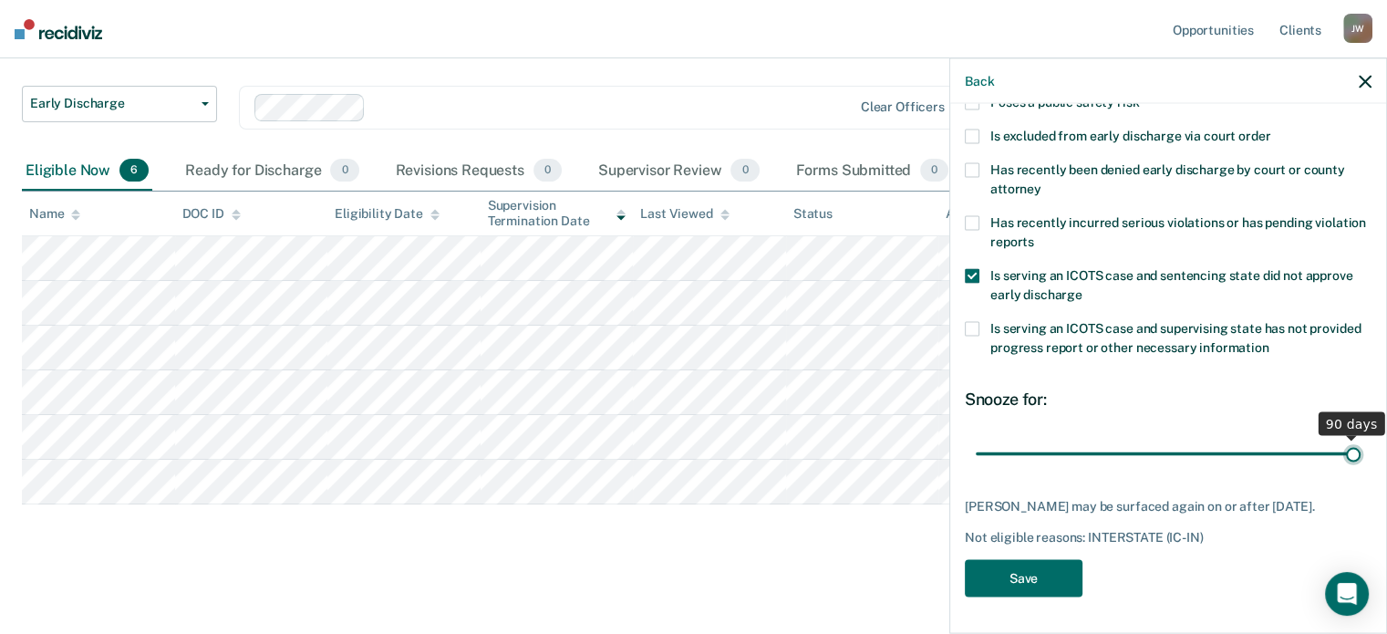
drag, startPoint x: 1102, startPoint y: 442, endPoint x: 1364, endPoint y: 430, distance: 262.9
type input "90"
click at [1361, 438] on input "range" at bounding box center [1168, 454] width 385 height 32
click at [1023, 570] on button "Save" at bounding box center [1024, 577] width 118 height 37
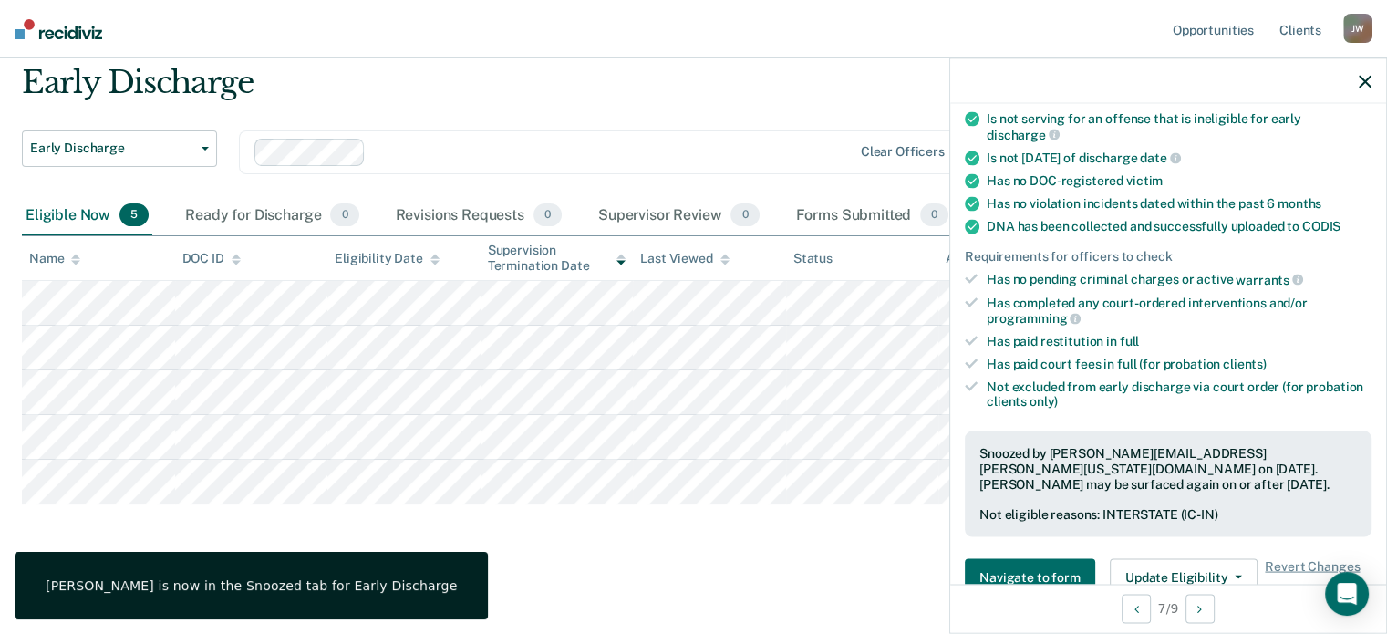
scroll to position [356, 0]
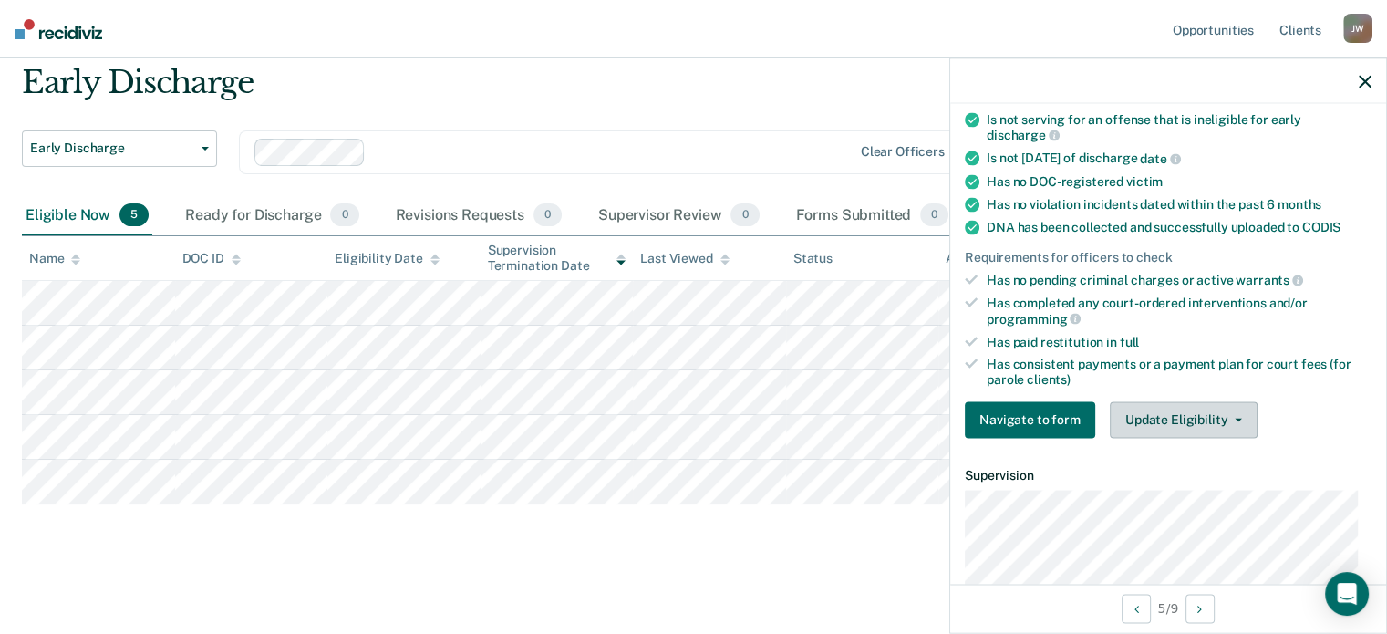
click at [1184, 418] on button "Update Eligibility" at bounding box center [1184, 419] width 148 height 36
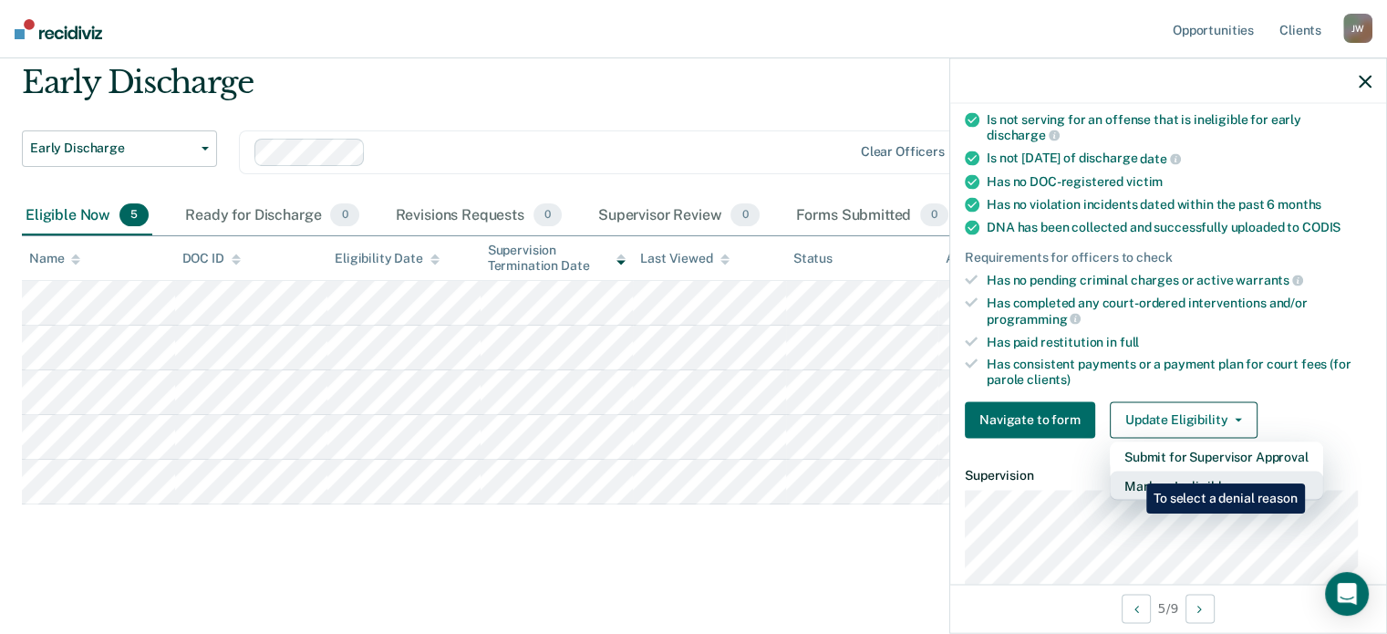
click at [1133, 471] on button "Mark as Ineligible" at bounding box center [1216, 485] width 213 height 29
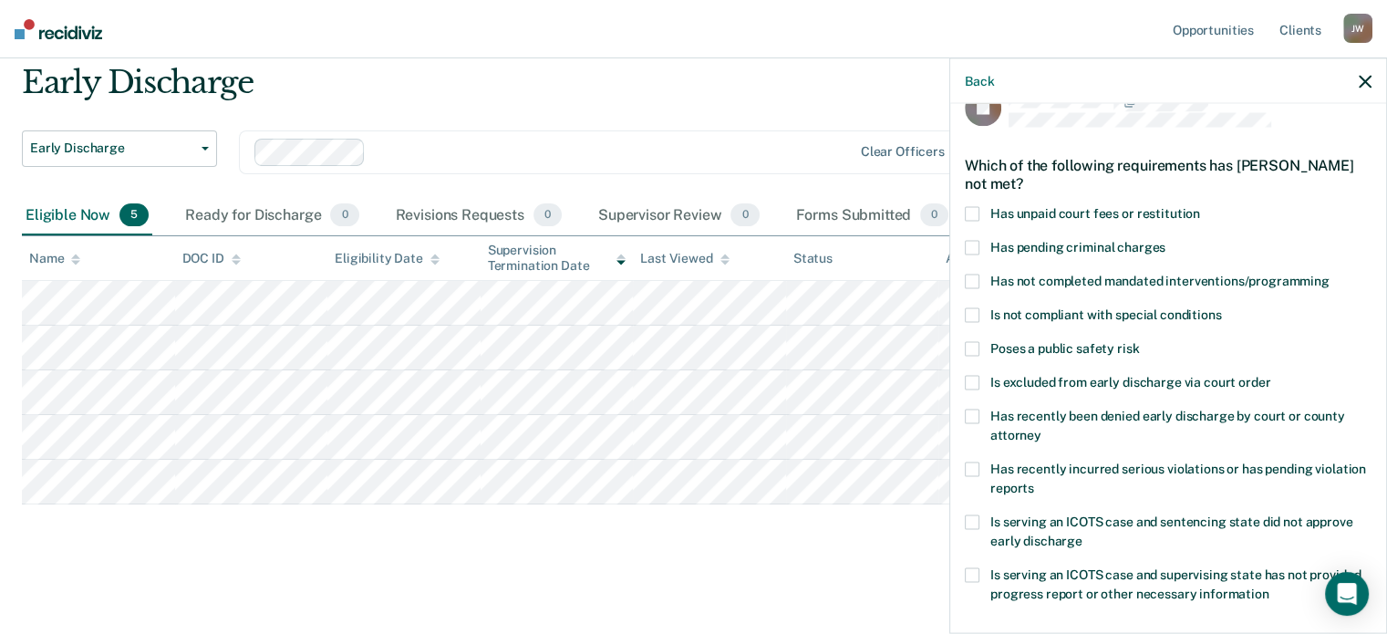
scroll to position [280, 0]
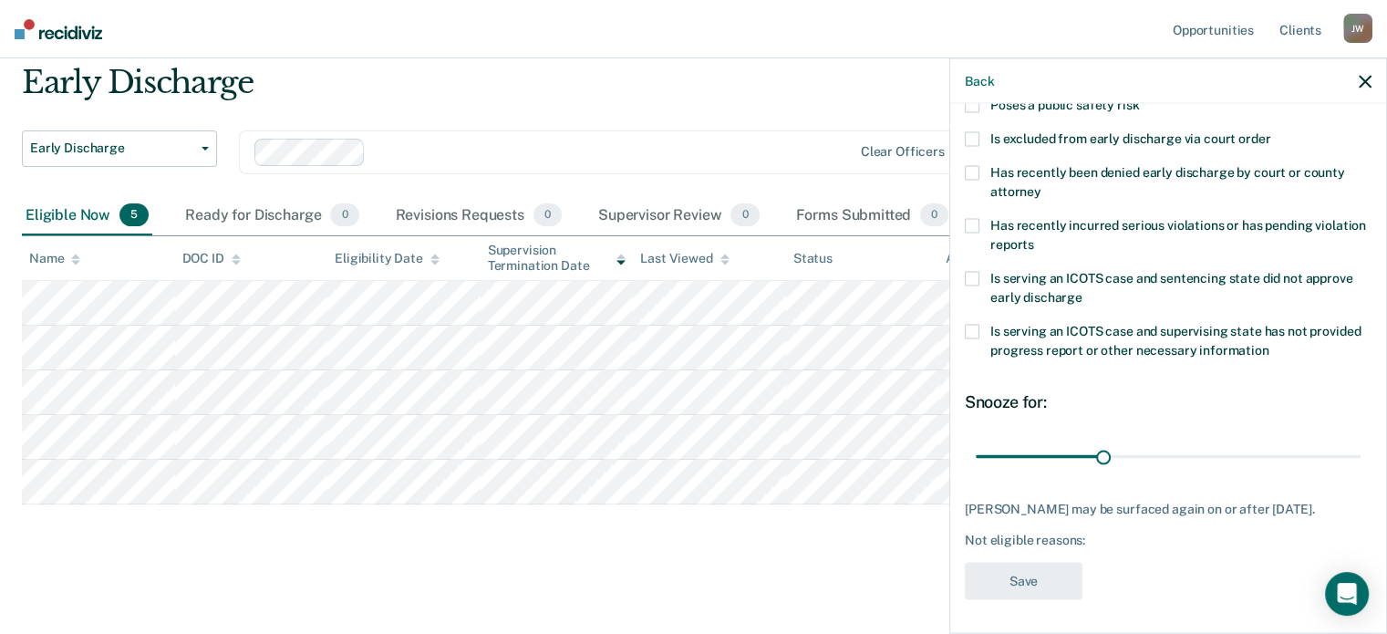
click at [1362, 83] on icon "button" at bounding box center [1365, 81] width 13 height 13
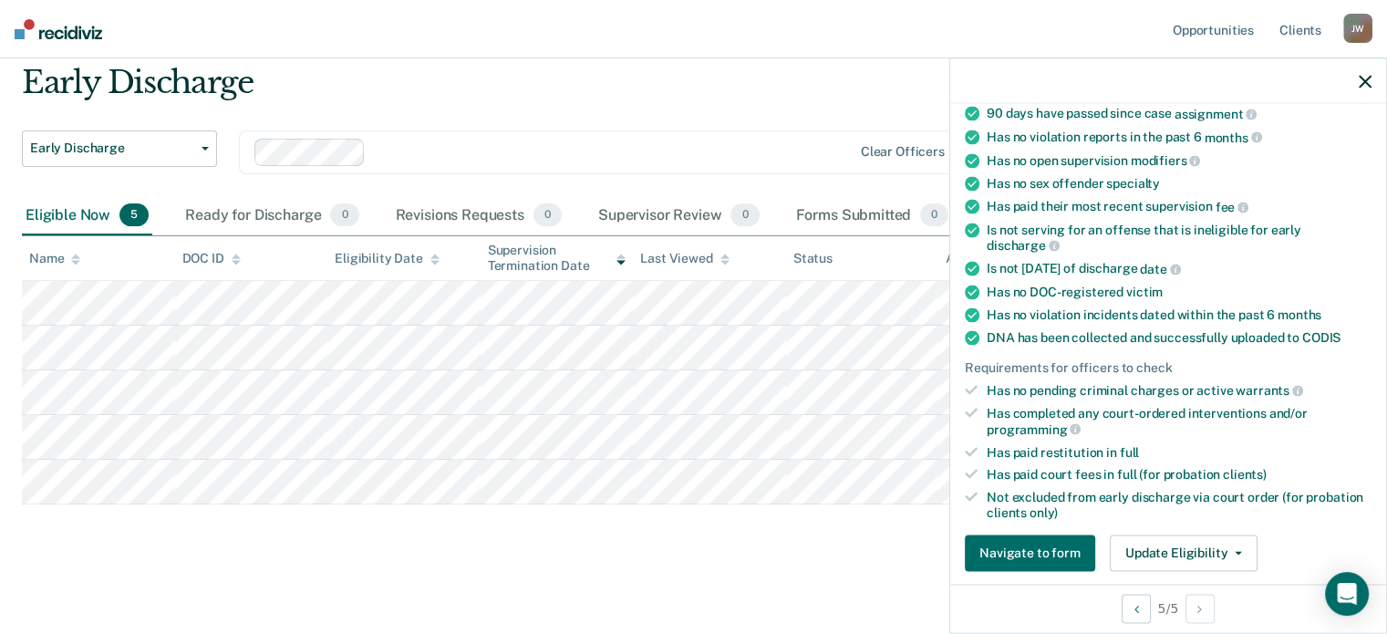
scroll to position [365, 0]
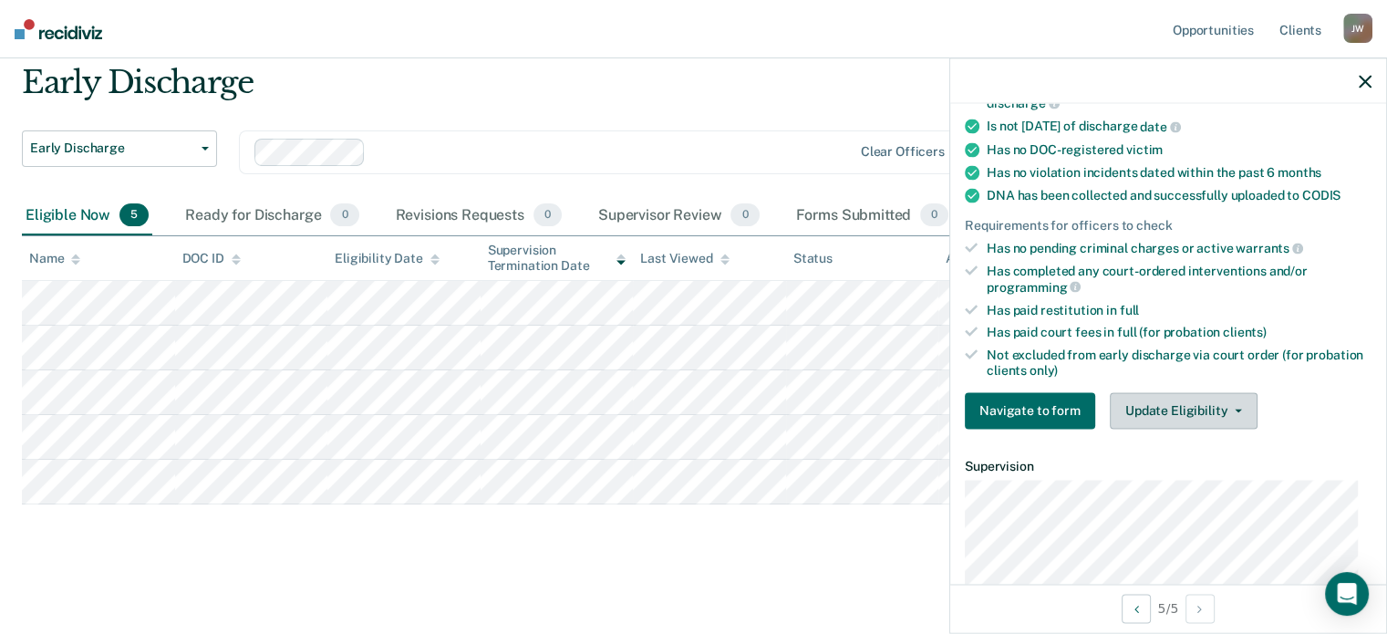
click at [1171, 401] on button "Update Eligibility" at bounding box center [1184, 410] width 148 height 36
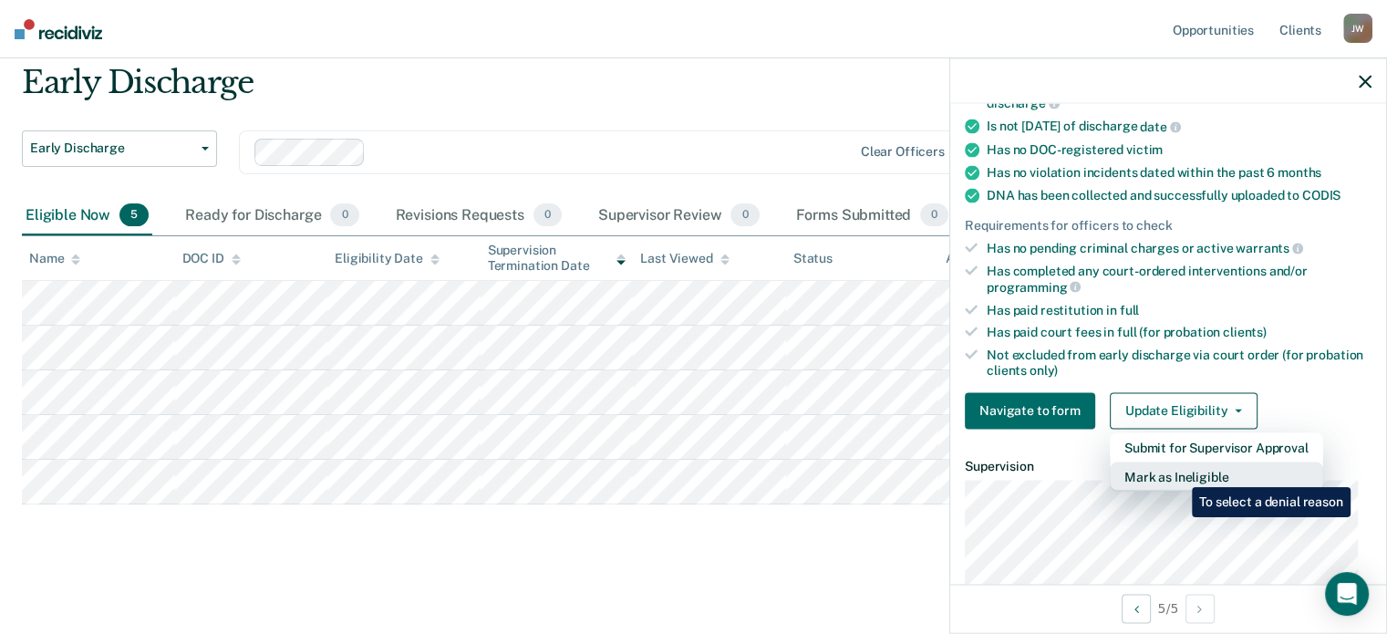
click at [1178, 473] on button "Mark as Ineligible" at bounding box center [1216, 475] width 213 height 29
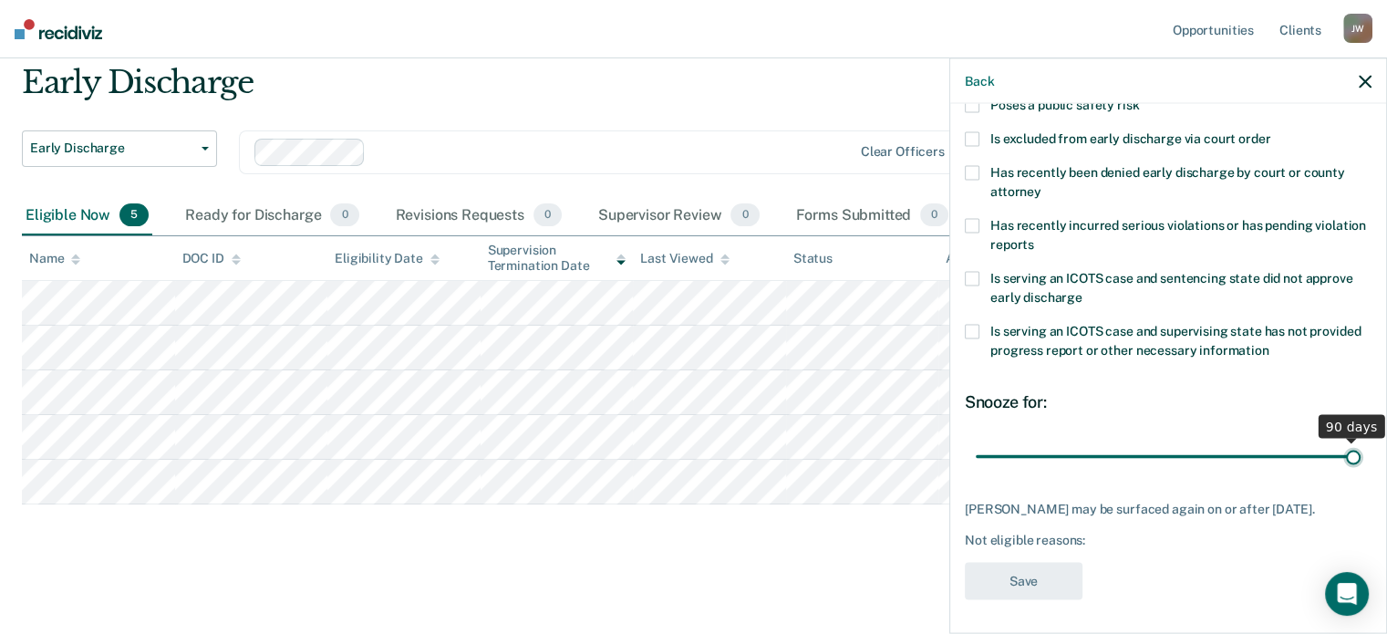
drag, startPoint x: 1103, startPoint y: 455, endPoint x: 1400, endPoint y: 442, distance: 296.7
type input "90"
click at [1361, 442] on input "range" at bounding box center [1168, 456] width 385 height 32
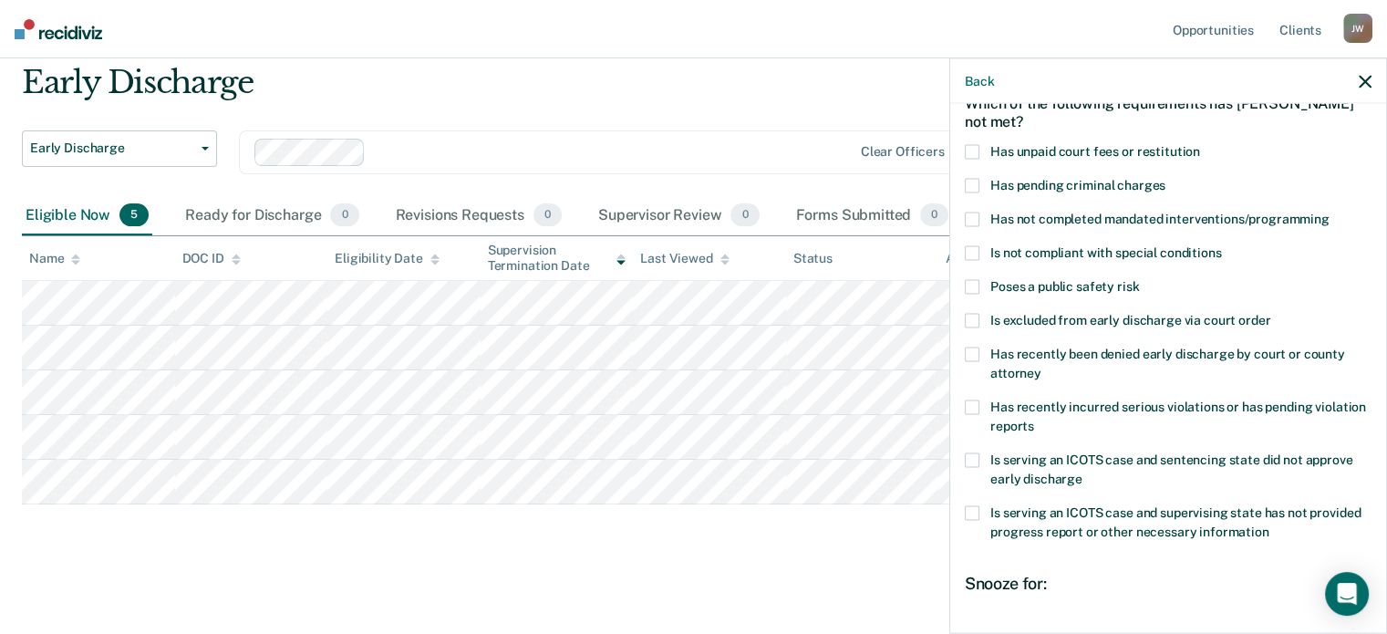
scroll to position [98, 0]
click at [968, 249] on span at bounding box center [972, 253] width 15 height 15
click at [1221, 246] on input "Is not compliant with special conditions" at bounding box center [1221, 246] width 0 height 0
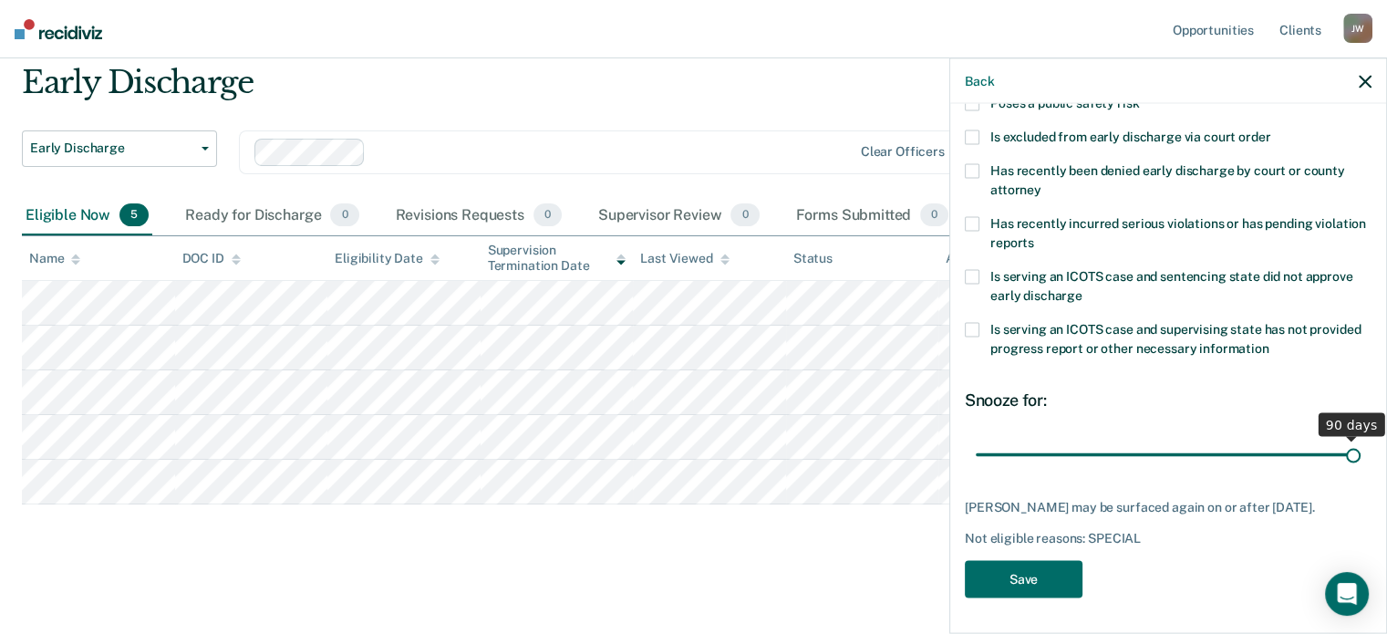
scroll to position [295, 0]
click at [1038, 575] on button "Save" at bounding box center [1024, 577] width 118 height 37
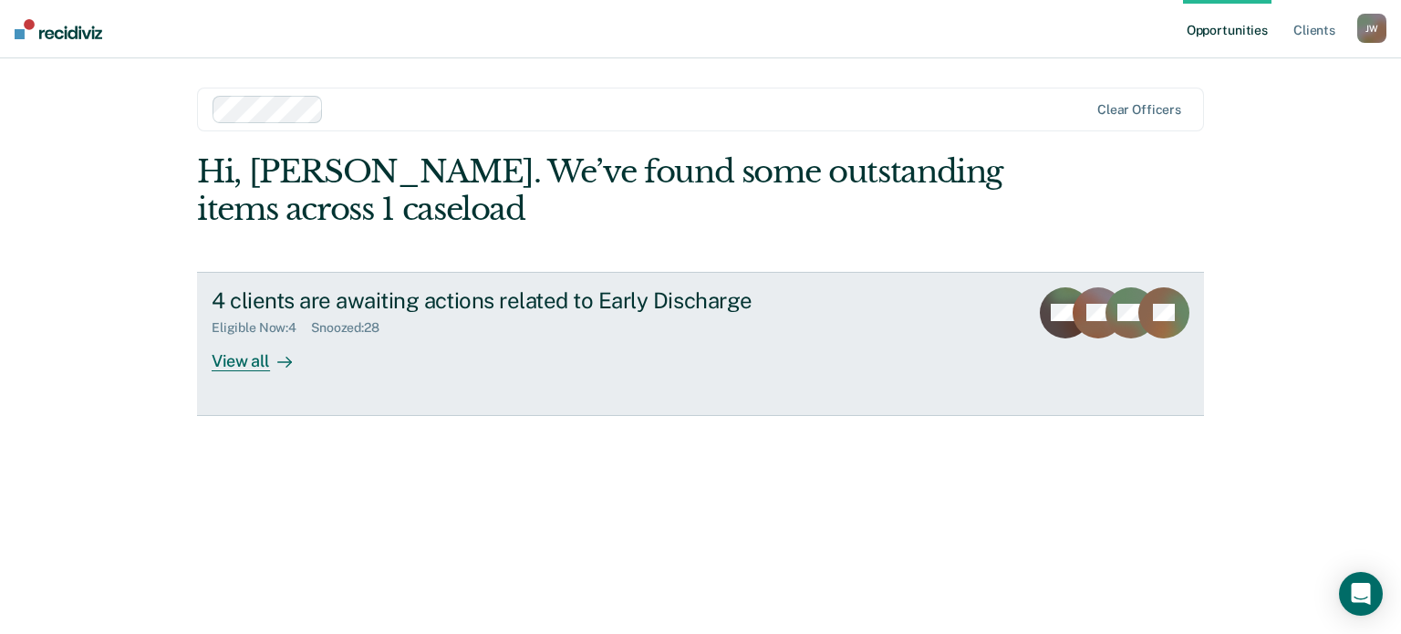
click at [264, 358] on div "View all" at bounding box center [263, 354] width 102 height 36
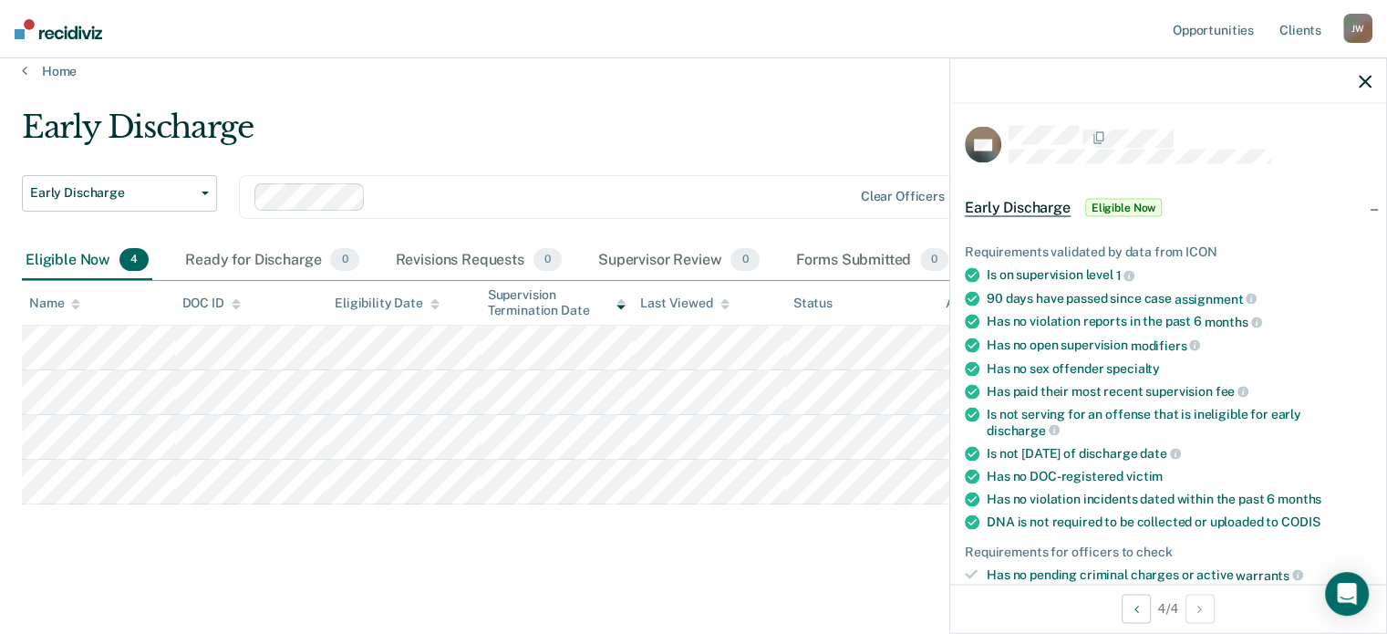
scroll to position [365, 0]
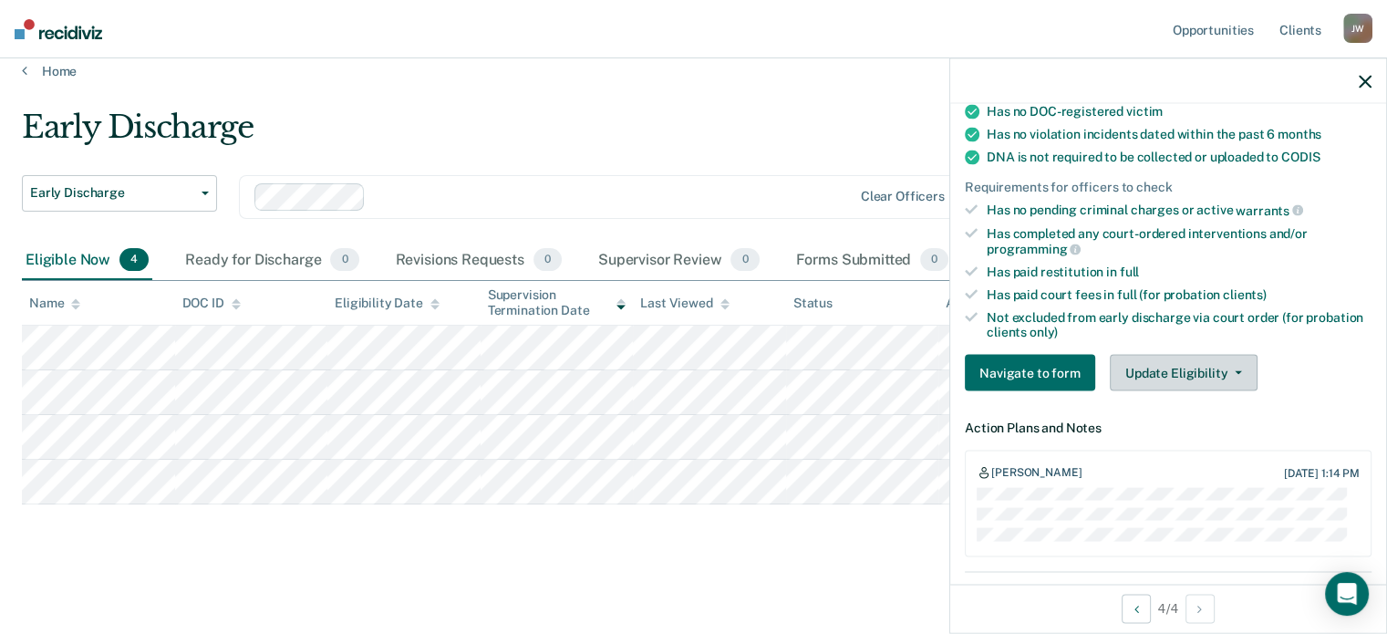
click at [1142, 368] on button "Update Eligibility" at bounding box center [1184, 373] width 148 height 36
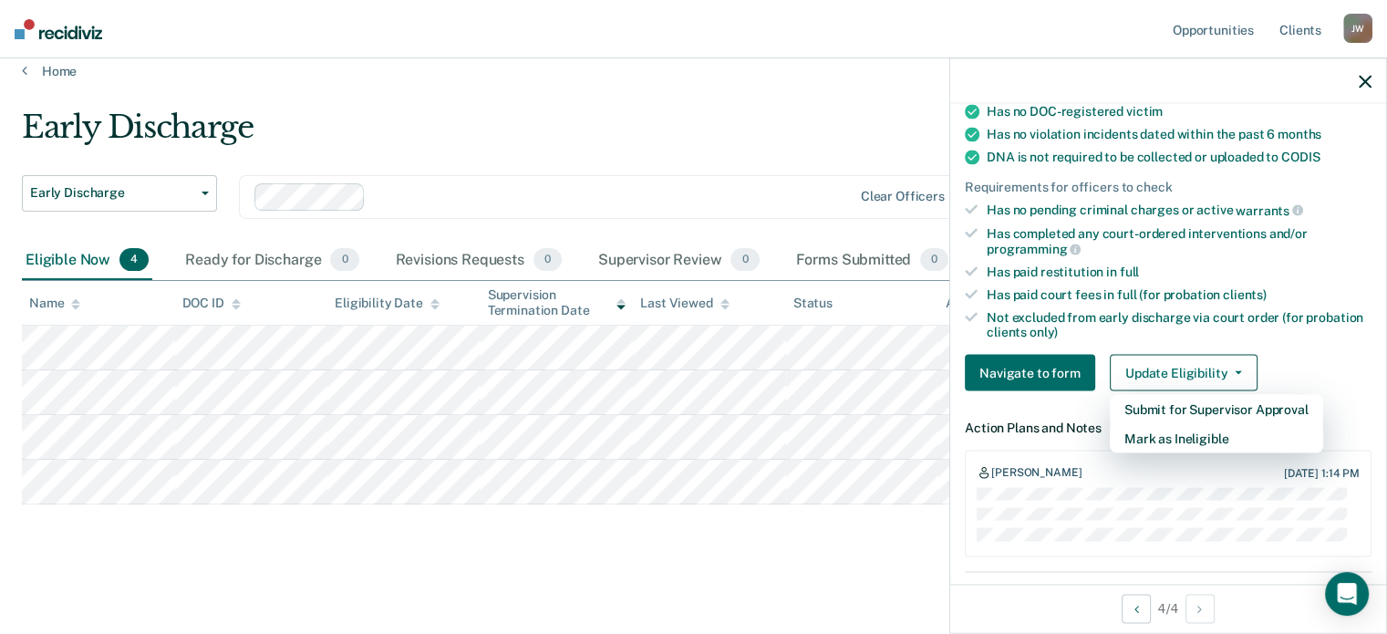
click at [598, 122] on div "Early Discharge" at bounding box center [542, 135] width 1041 height 52
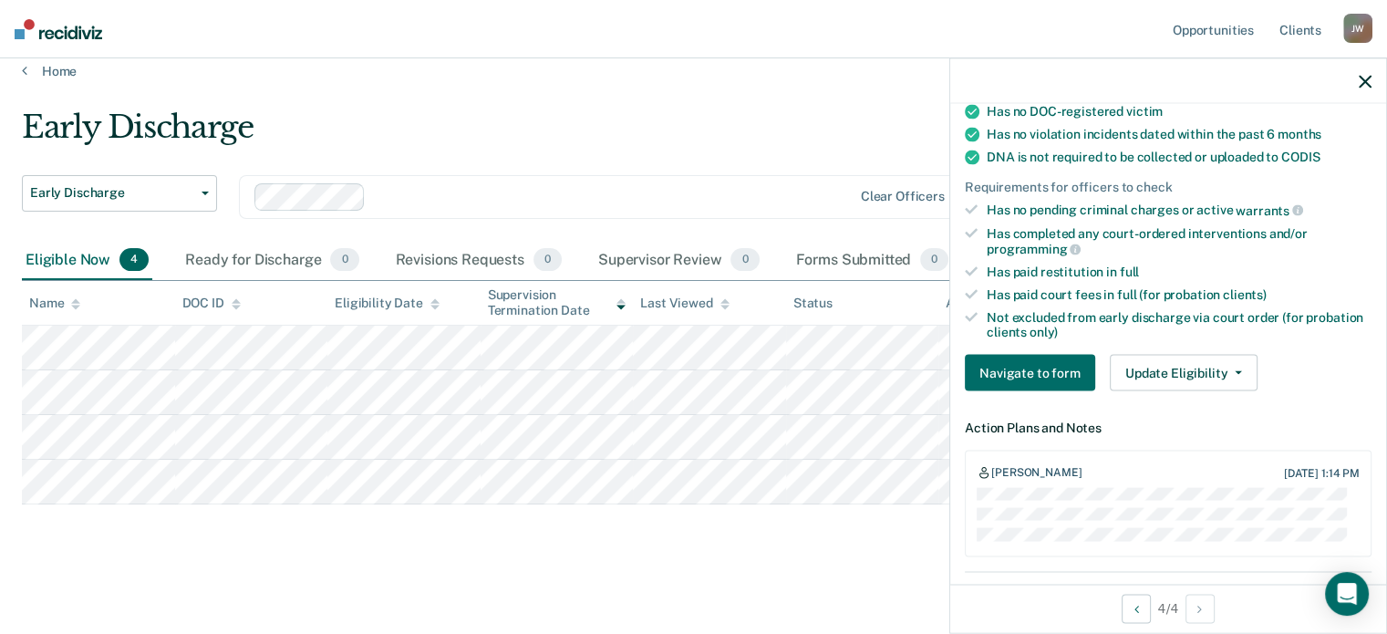
click at [709, 134] on div "Early Discharge" at bounding box center [542, 135] width 1041 height 52
click at [1362, 76] on icon "button" at bounding box center [1365, 81] width 13 height 13
